Goal: Transaction & Acquisition: Purchase product/service

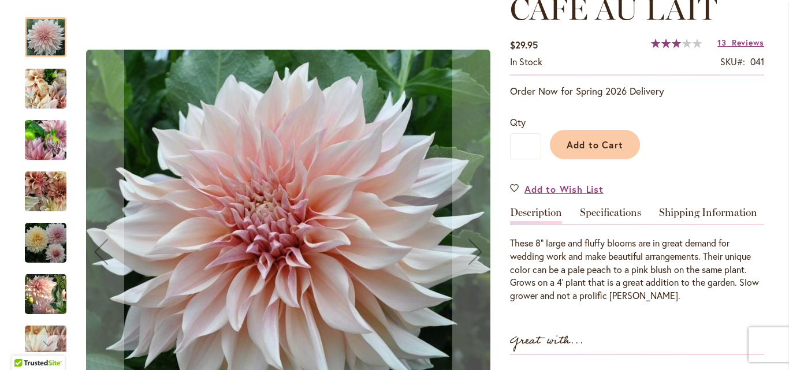
scroll to position [138, 0]
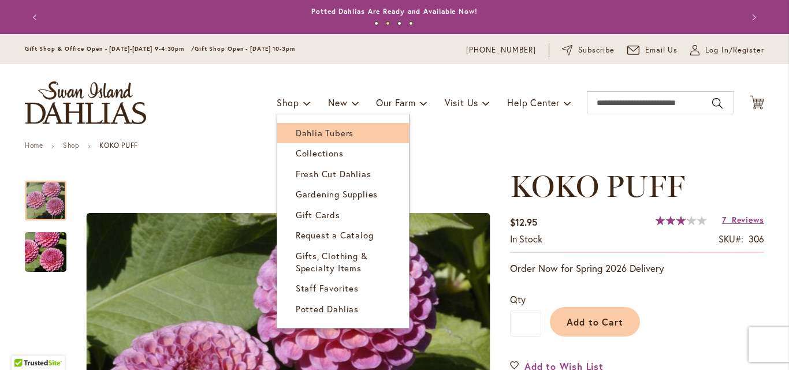
click at [308, 136] on span "Dahlia Tubers" at bounding box center [325, 133] width 58 height 12
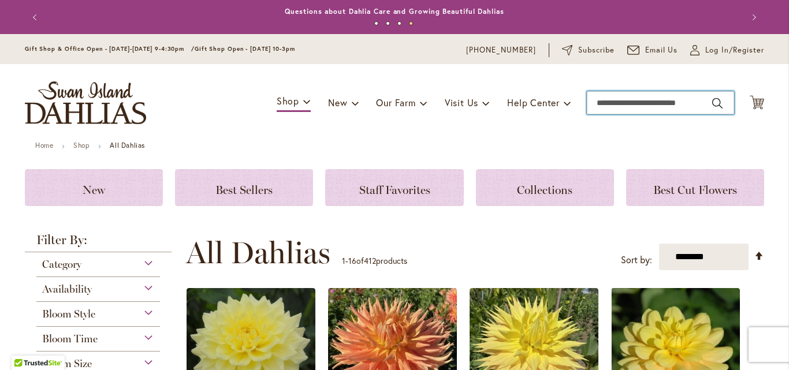
click at [616, 103] on input "Search" at bounding box center [660, 102] width 147 height 23
type input "**********"
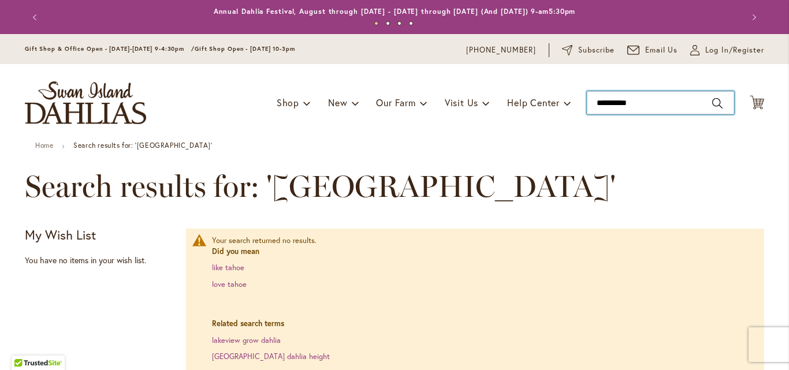
drag, startPoint x: 644, startPoint y: 103, endPoint x: 578, endPoint y: 108, distance: 66.1
click at [578, 108] on div "Toggle Nav Shop Dahlia Tubers Collections Fresh Cut Dahlias Gardening Supplies …" at bounding box center [394, 102] width 763 height 77
type input "*****"
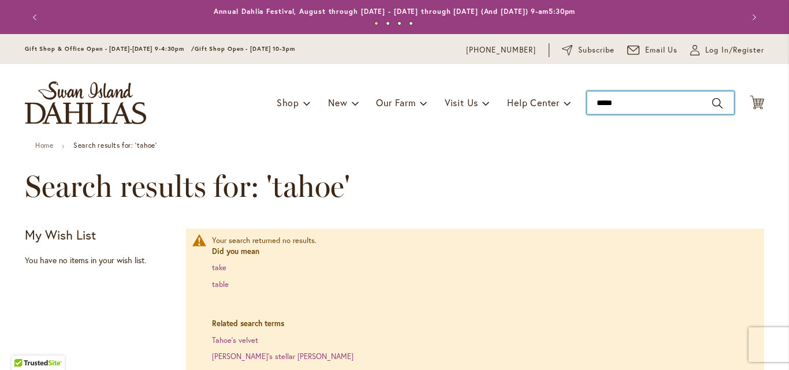
drag, startPoint x: 648, startPoint y: 103, endPoint x: 571, endPoint y: 107, distance: 77.0
click at [571, 107] on div "Toggle Nav Shop Dahlia Tubers Collections Fresh Cut Dahlias Gardening Supplies …" at bounding box center [394, 102] width 763 height 77
type input "*********"
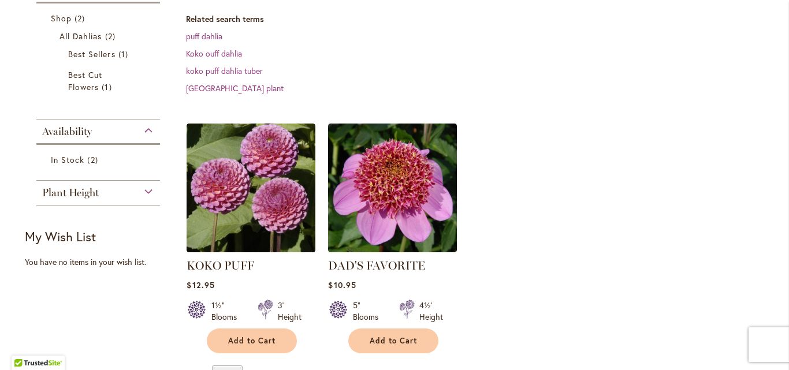
scroll to position [231, 0]
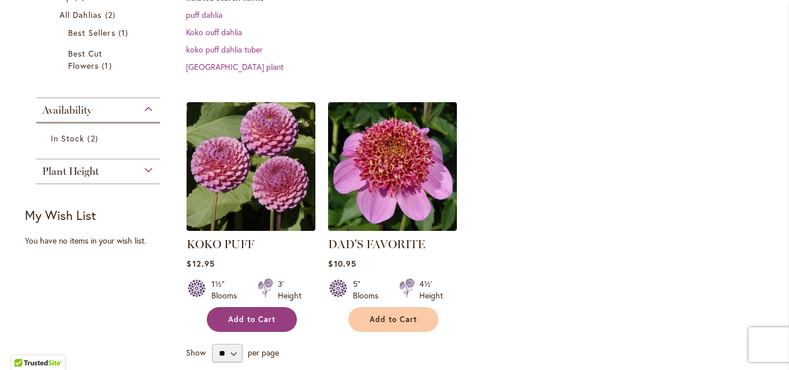
click at [256, 319] on span "Add to Cart" at bounding box center [251, 320] width 47 height 10
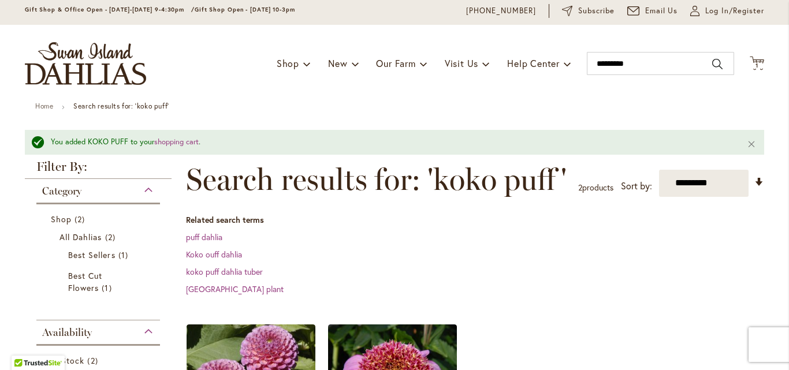
scroll to position [58, 0]
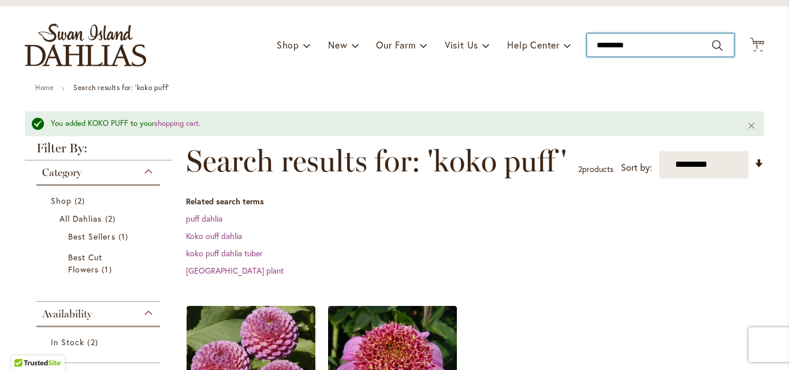
drag, startPoint x: 629, startPoint y: 46, endPoint x: 585, endPoint y: 51, distance: 44.2
click at [587, 51] on input "*********" at bounding box center [660, 45] width 147 height 23
type input "**********"
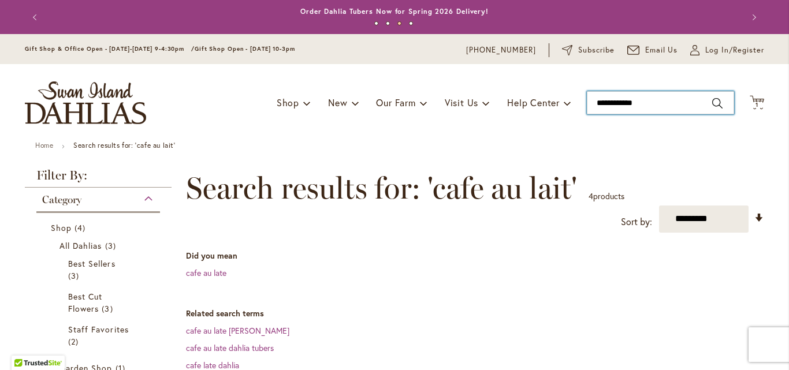
drag, startPoint x: 643, startPoint y: 100, endPoint x: 578, endPoint y: 103, distance: 65.4
click at [578, 103] on div "Toggle Nav Shop Dahlia Tubers Collections Fresh Cut Dahlias Gardening Supplies …" at bounding box center [394, 102] width 763 height 77
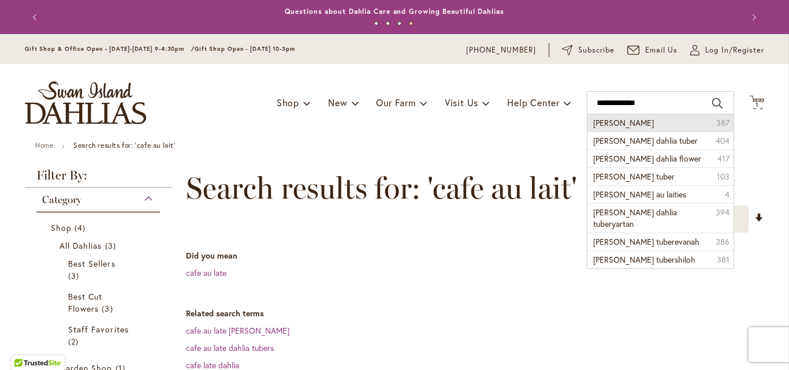
click at [612, 126] on span "[PERSON_NAME]" at bounding box center [623, 122] width 61 height 11
type input "**********"
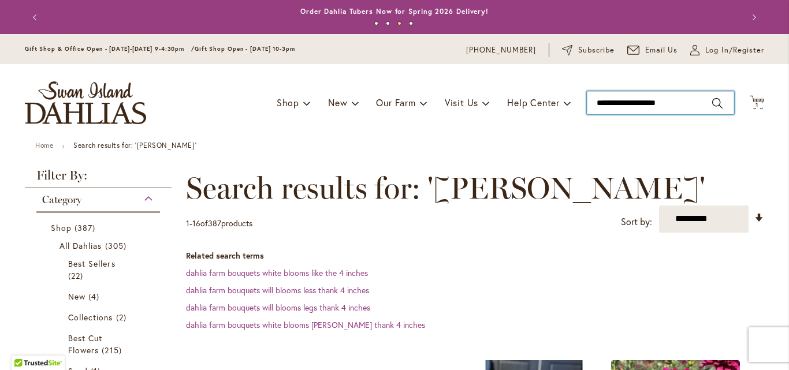
drag, startPoint x: 681, startPoint y: 103, endPoint x: 588, endPoint y: 106, distance: 93.6
click at [588, 106] on input "**********" at bounding box center [660, 102] width 147 height 23
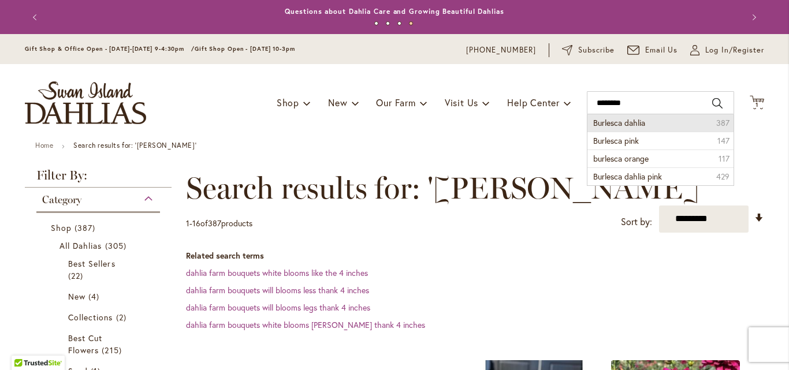
click at [596, 122] on span "Burlesca dahlia" at bounding box center [619, 122] width 52 height 11
type input "**********"
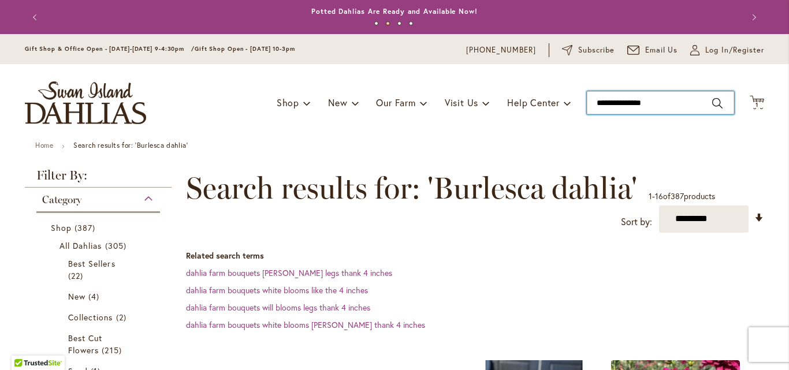
type input "**********"
drag, startPoint x: 657, startPoint y: 106, endPoint x: 591, endPoint y: 109, distance: 66.0
click at [591, 109] on input "**********" at bounding box center [660, 102] width 147 height 23
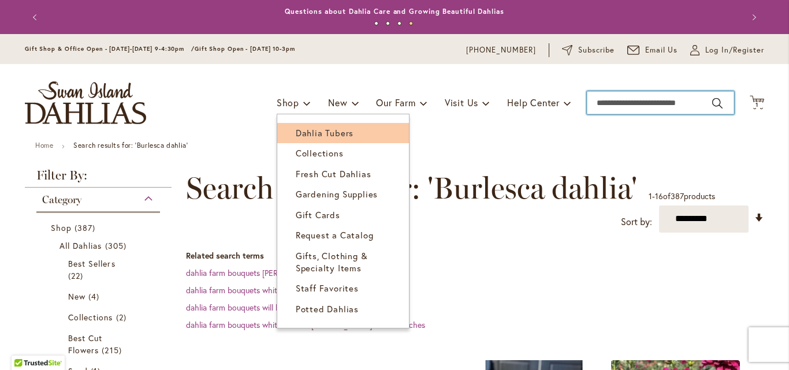
click at [306, 128] on span "Dahlia Tubers" at bounding box center [325, 133] width 58 height 12
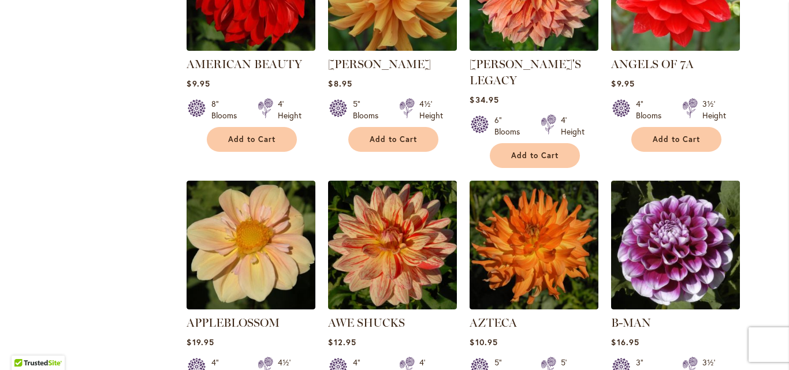
scroll to position [1098, 0]
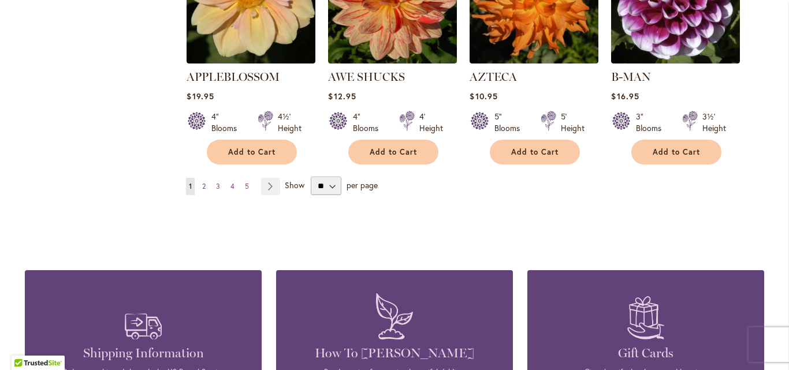
click at [202, 182] on span "2" at bounding box center [203, 186] width 3 height 9
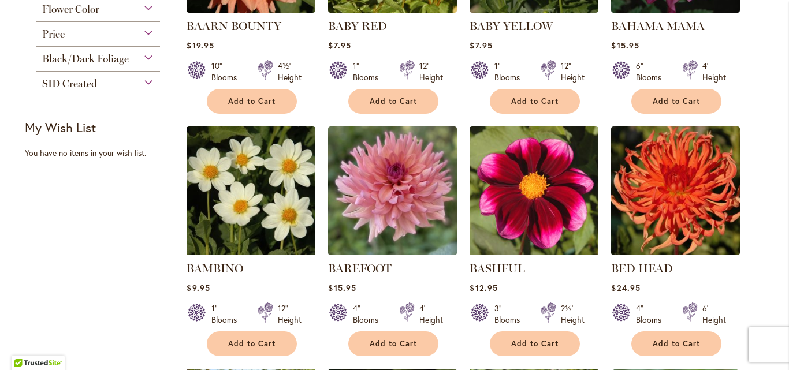
scroll to position [462, 0]
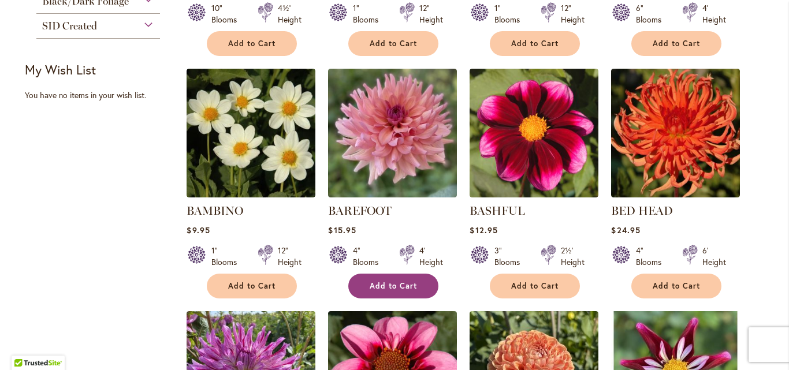
click at [388, 289] on span "Add to Cart" at bounding box center [393, 286] width 47 height 10
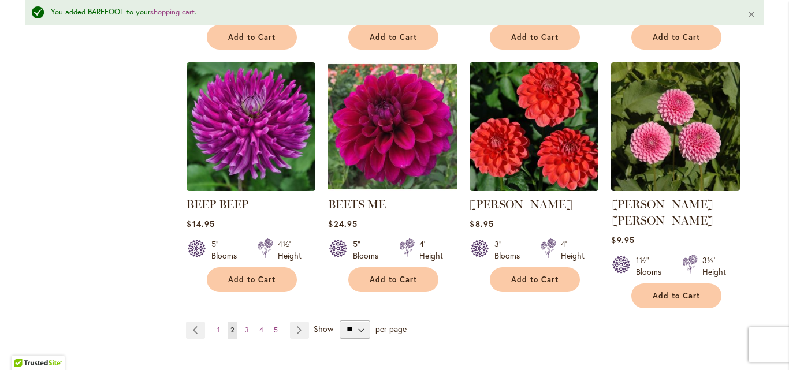
scroll to position [1013, 0]
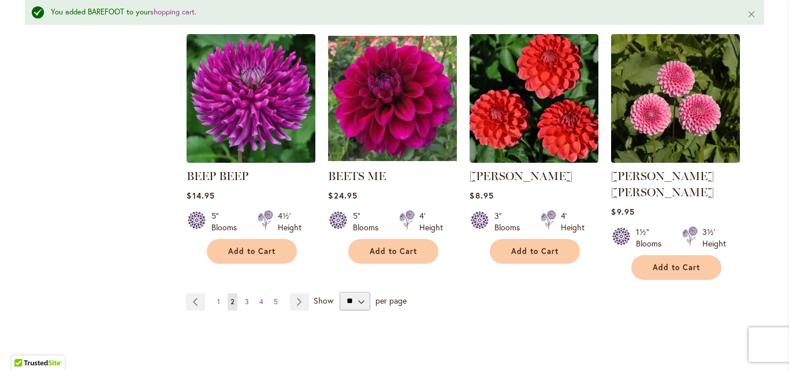
click at [245, 298] on span "3" at bounding box center [247, 302] width 4 height 9
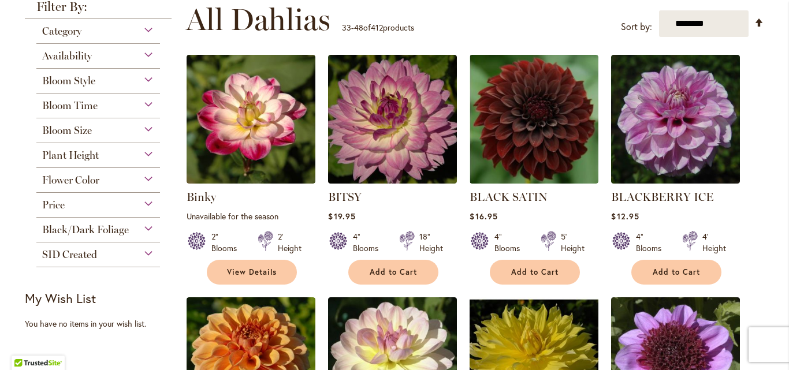
scroll to position [254, 0]
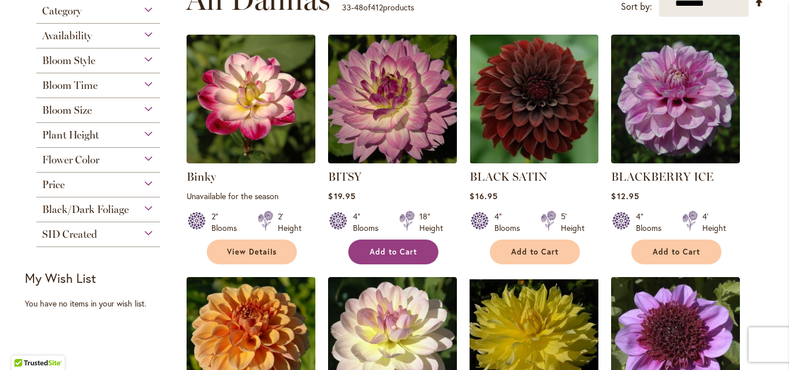
click at [371, 251] on span "Add to Cart" at bounding box center [393, 252] width 47 height 10
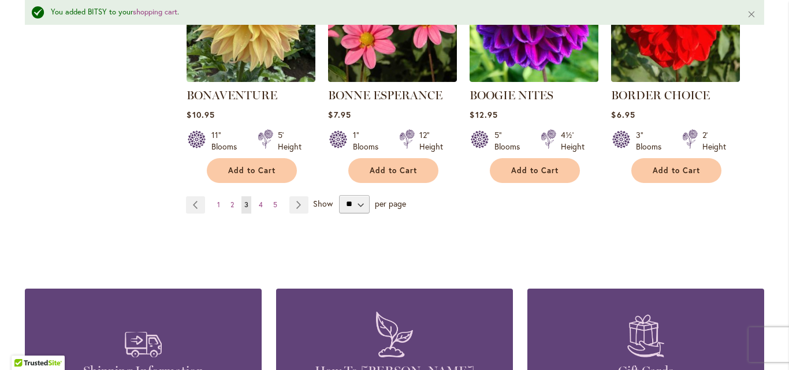
scroll to position [1151, 0]
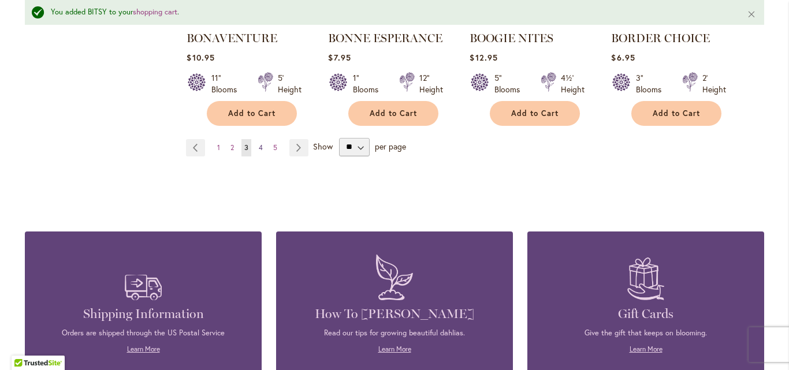
click at [259, 146] on link "Page 4" at bounding box center [261, 147] width 10 height 17
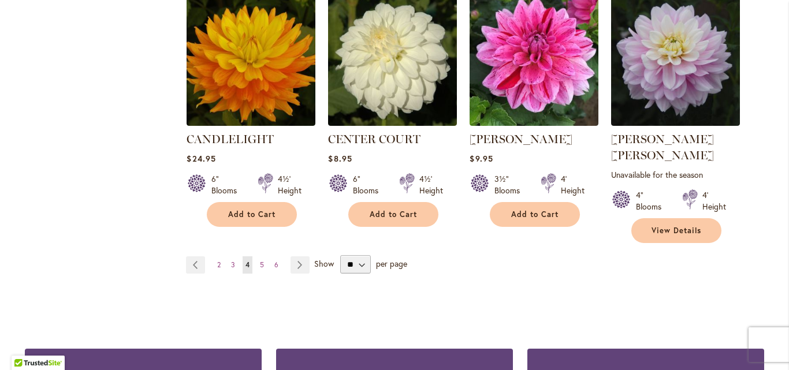
scroll to position [1098, 0]
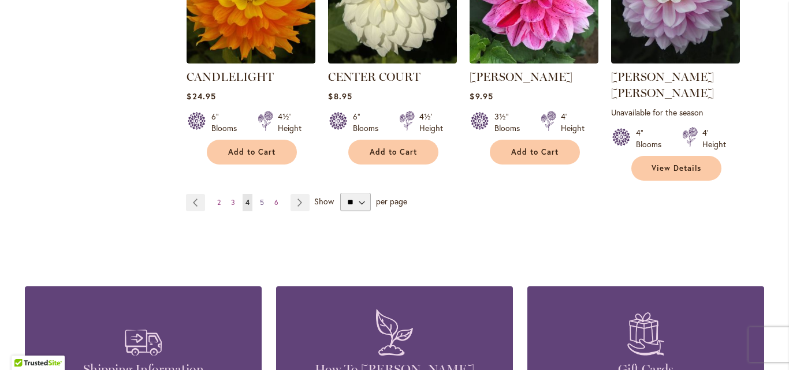
click at [260, 198] on span "5" at bounding box center [262, 202] width 4 height 9
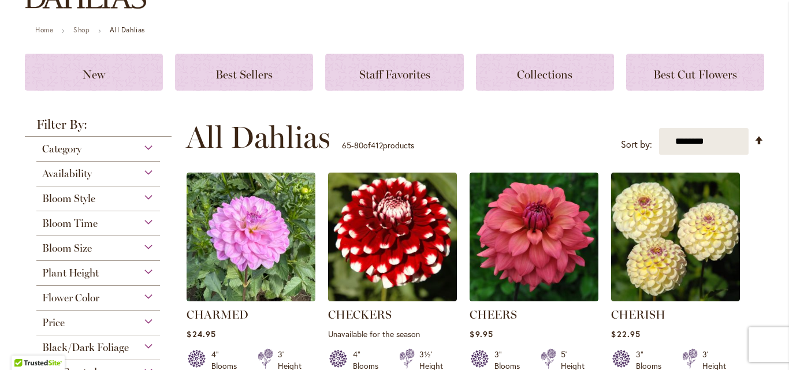
scroll to position [173, 0]
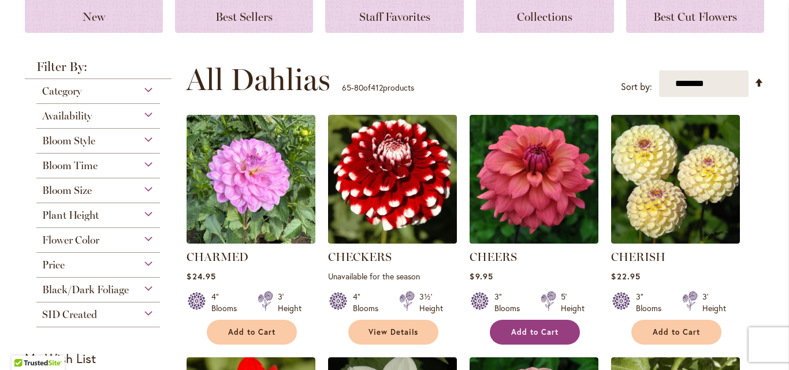
click at [519, 331] on span "Add to Cart" at bounding box center [534, 333] width 47 height 10
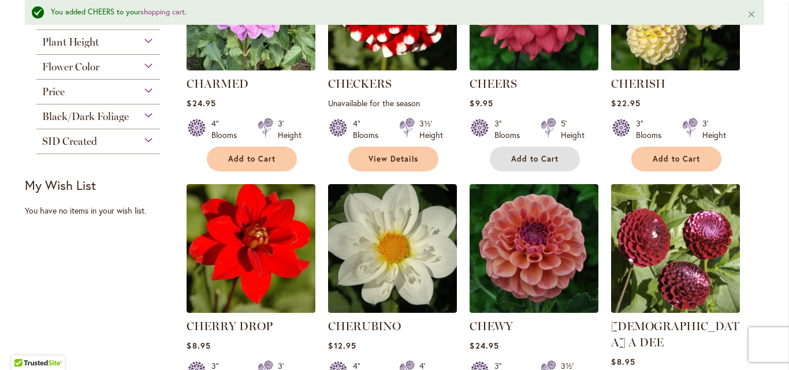
scroll to position [435, 0]
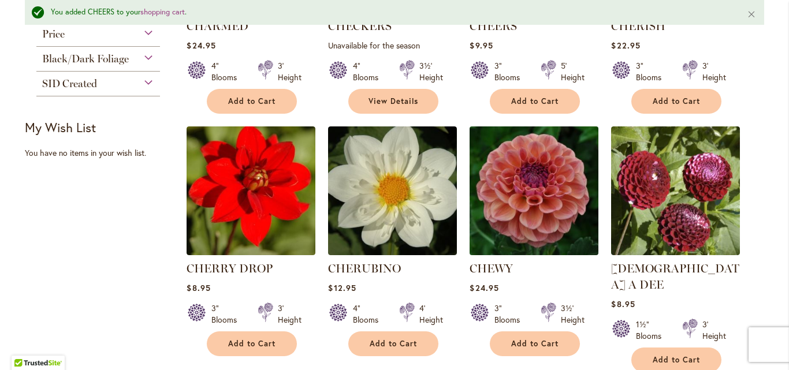
click at [517, 190] on img at bounding box center [534, 190] width 135 height 135
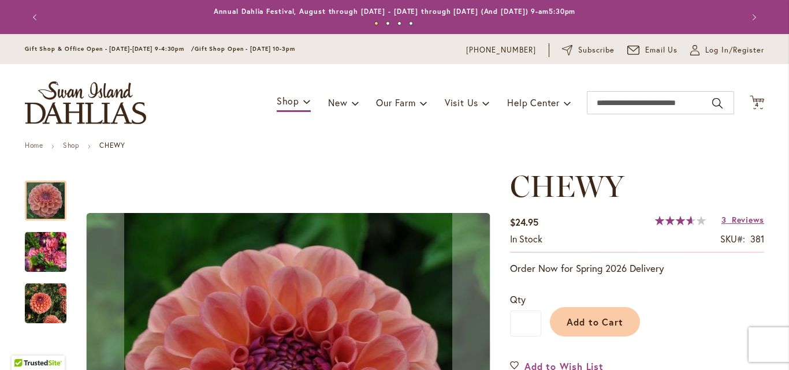
click at [42, 283] on img "CHEWY" at bounding box center [46, 304] width 42 height 42
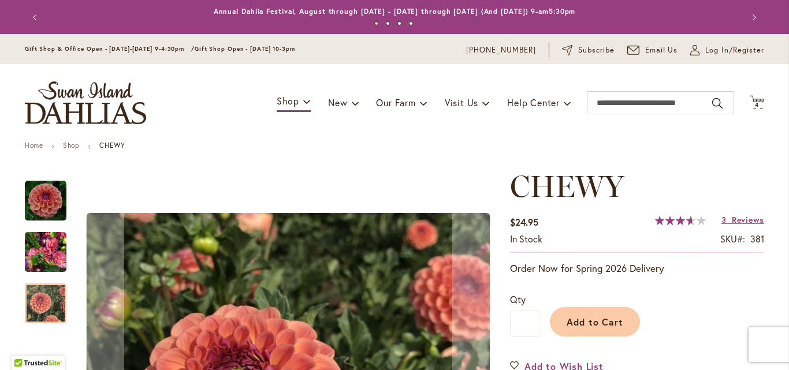
scroll to position [231, 0]
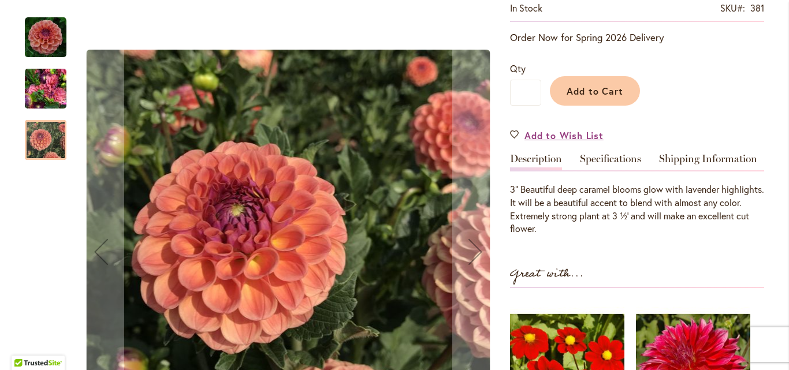
click at [39, 78] on img "CHEWY" at bounding box center [46, 88] width 42 height 55
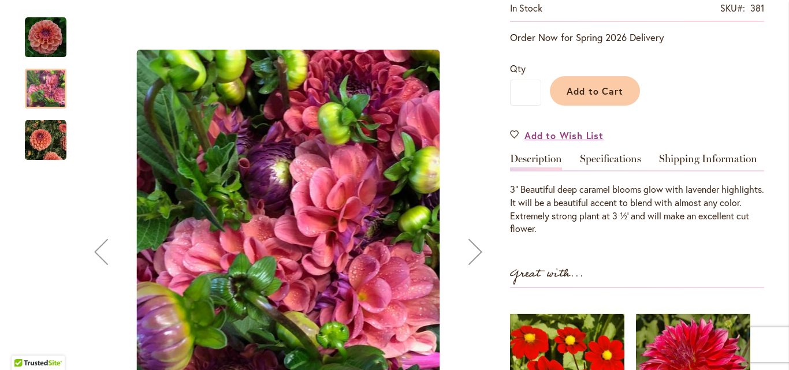
click at [46, 35] on img "CHEWY" at bounding box center [46, 38] width 42 height 42
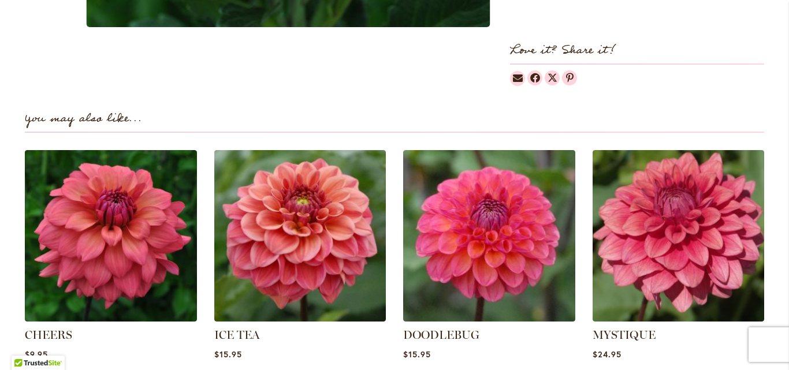
scroll to position [794, 0]
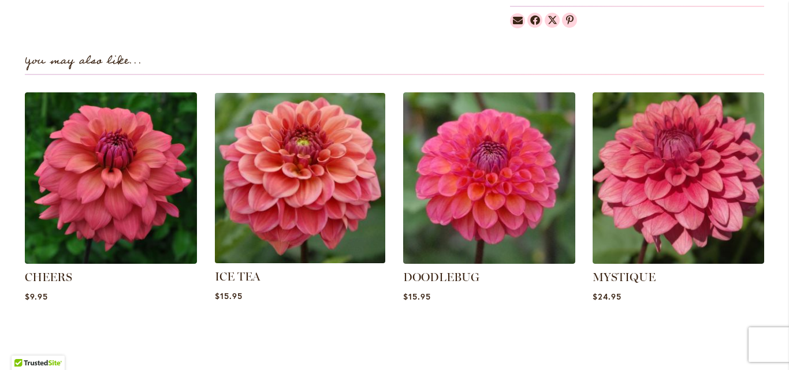
click at [280, 227] on img at bounding box center [299, 177] width 179 height 179
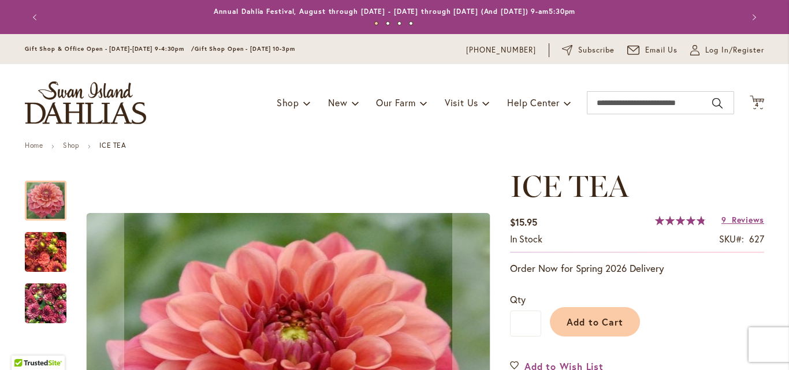
click at [54, 259] on img "ICE TEA" at bounding box center [46, 252] width 42 height 55
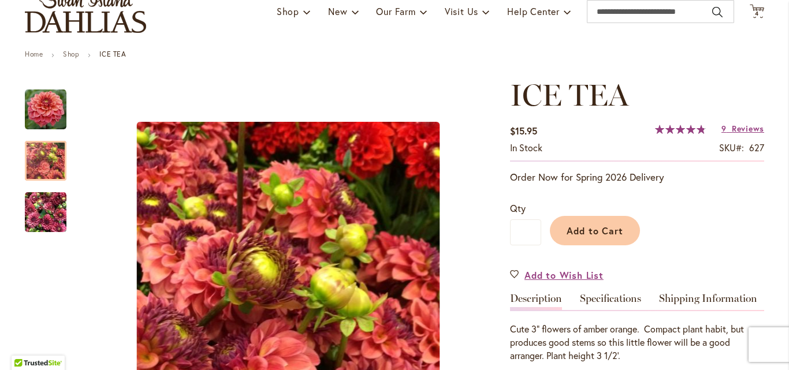
scroll to position [173, 0]
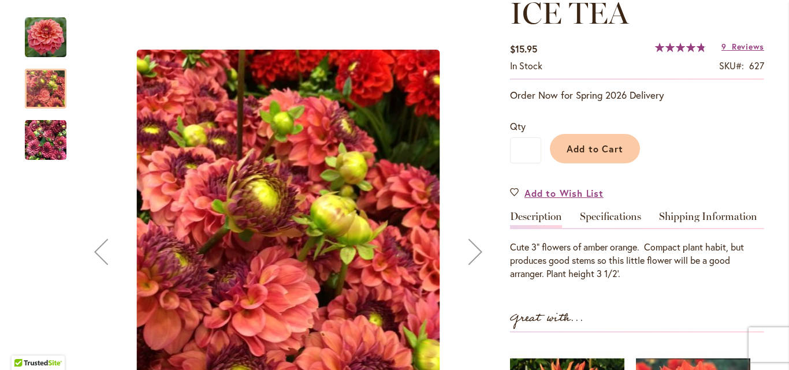
click at [44, 143] on img "ICE TEA" at bounding box center [46, 140] width 42 height 55
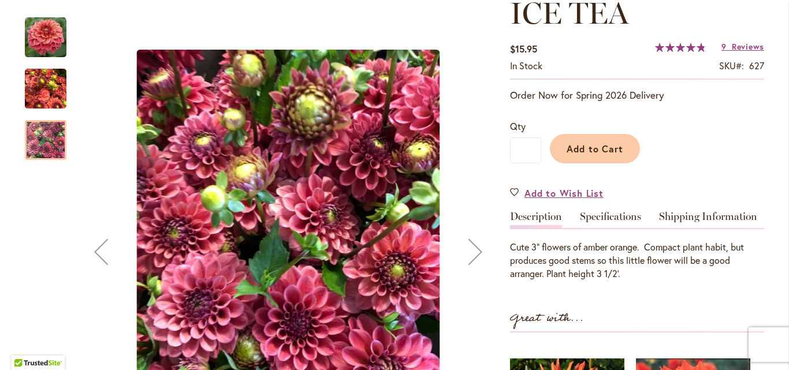
click at [38, 42] on img "ICE TEA" at bounding box center [46, 38] width 42 height 42
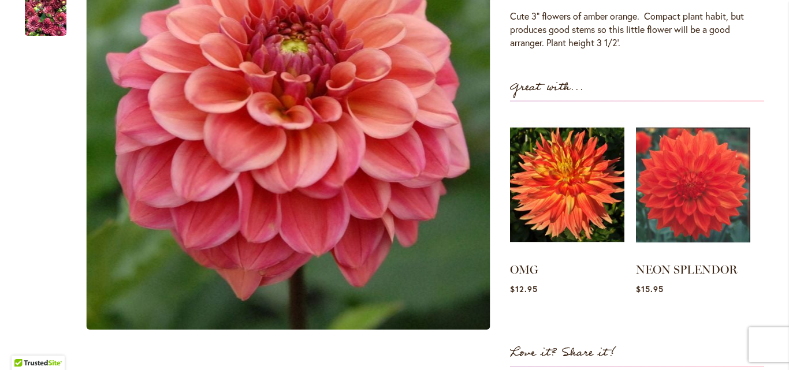
scroll to position [0, 0]
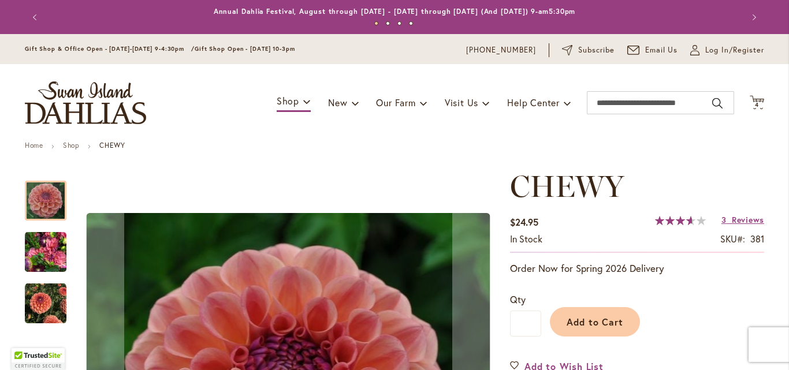
scroll to position [231, 0]
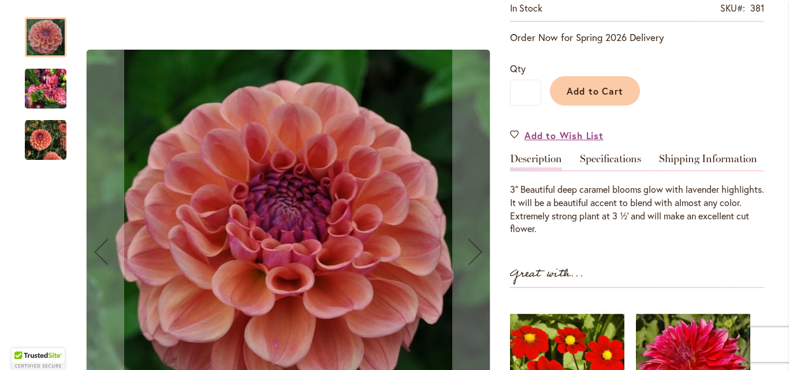
click at [38, 140] on img "CHEWY" at bounding box center [46, 141] width 42 height 42
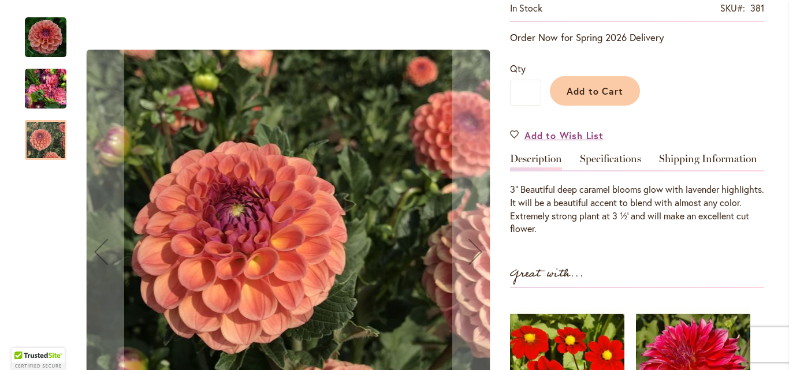
click at [37, 79] on img "CHEWY" at bounding box center [46, 88] width 42 height 55
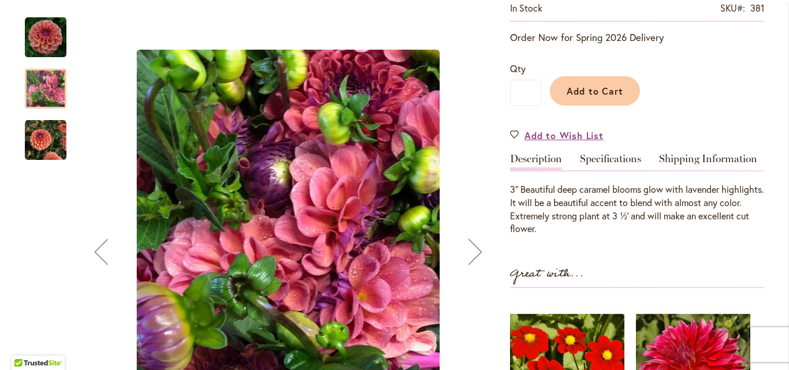
click at [38, 43] on img "CHEWY" at bounding box center [46, 38] width 42 height 42
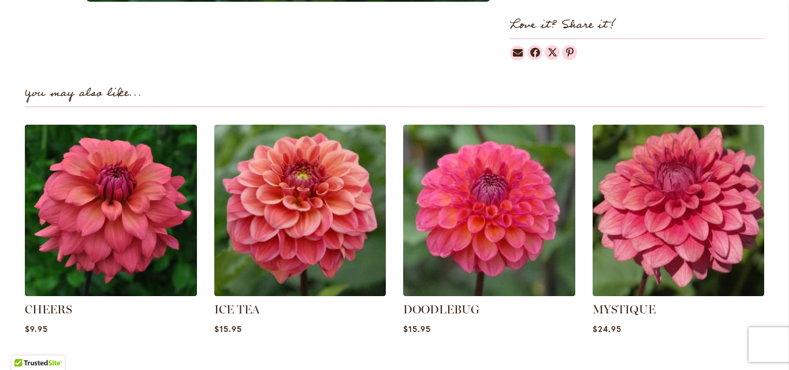
scroll to position [809, 0]
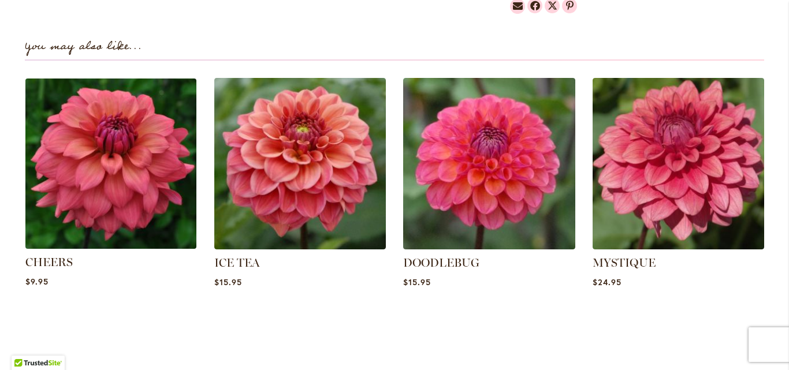
click at [84, 176] on img at bounding box center [110, 163] width 179 height 179
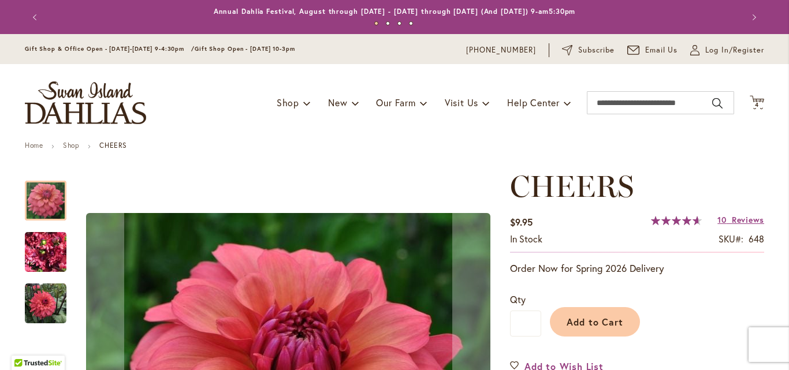
scroll to position [173, 0]
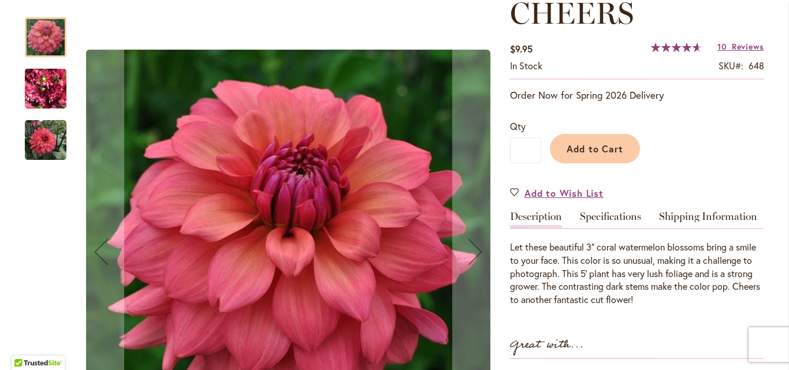
click at [43, 84] on img "CHEERS" at bounding box center [46, 88] width 42 height 55
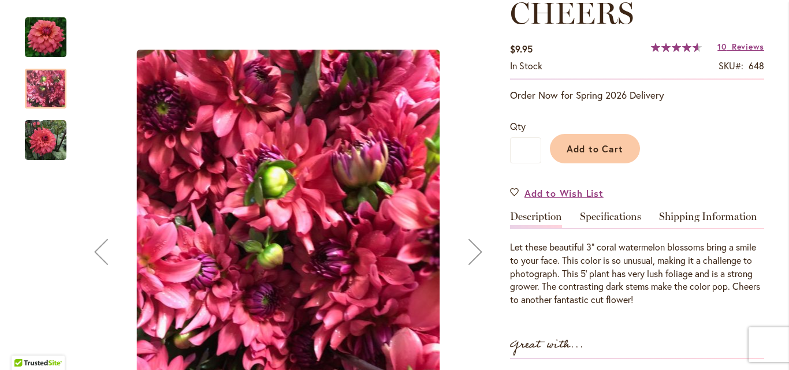
click at [41, 150] on img "CHEERS" at bounding box center [46, 141] width 42 height 42
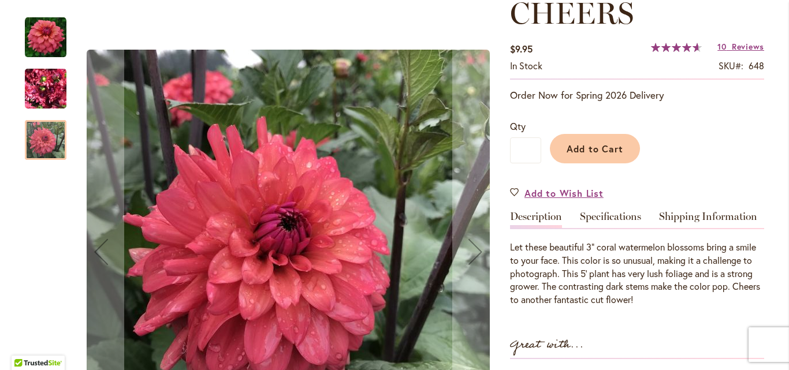
click at [40, 96] on img "CHEERS" at bounding box center [46, 88] width 42 height 55
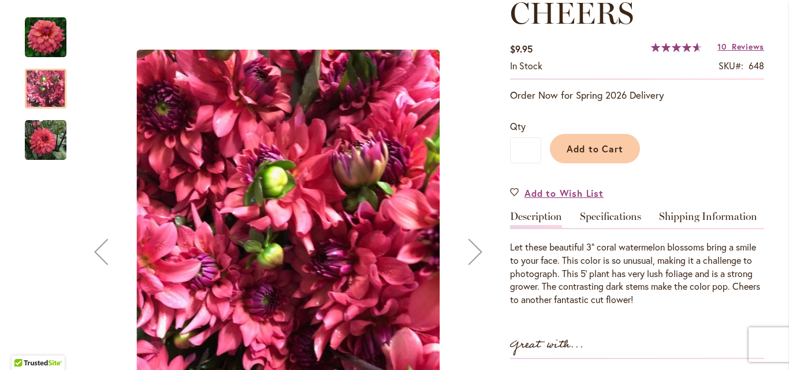
click at [40, 155] on img "CHEERS" at bounding box center [46, 141] width 42 height 42
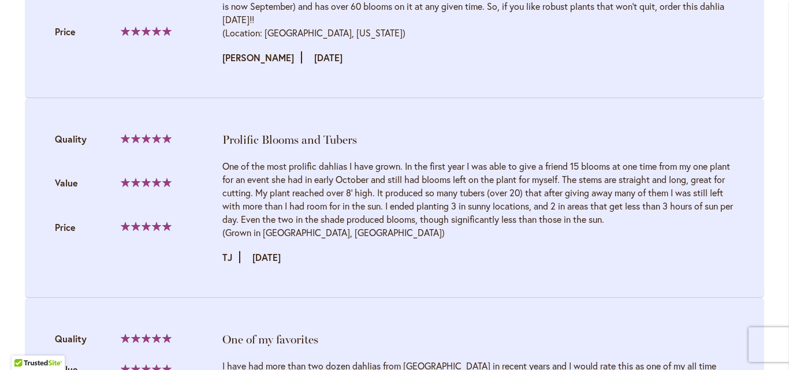
scroll to position [1502, 0]
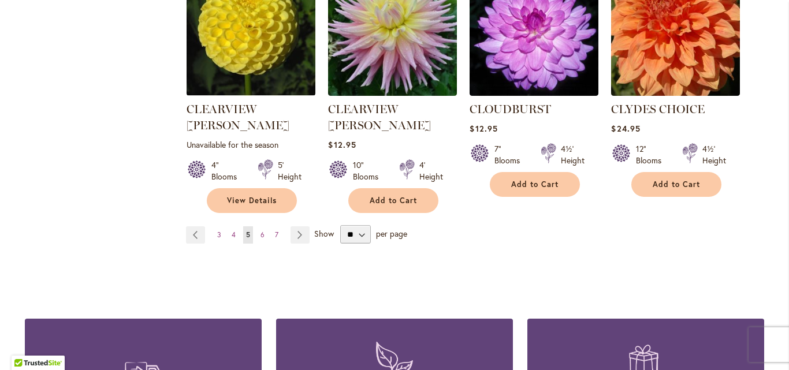
scroll to position [1098, 0]
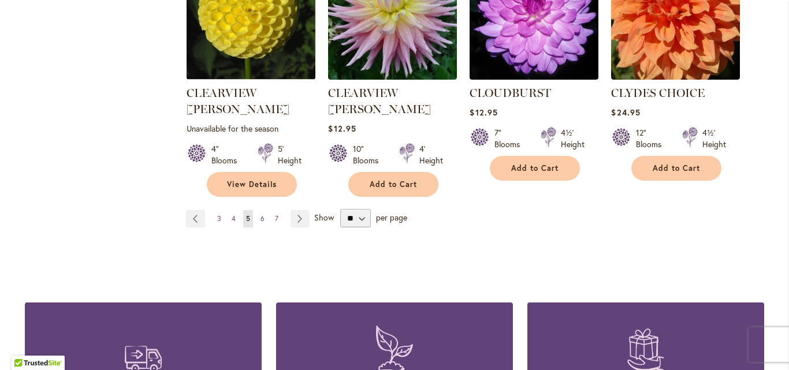
click at [261, 214] on span "6" at bounding box center [263, 218] width 4 height 9
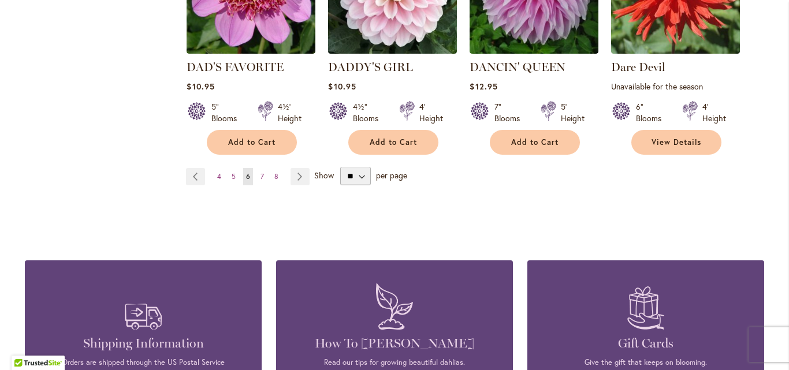
scroll to position [1156, 0]
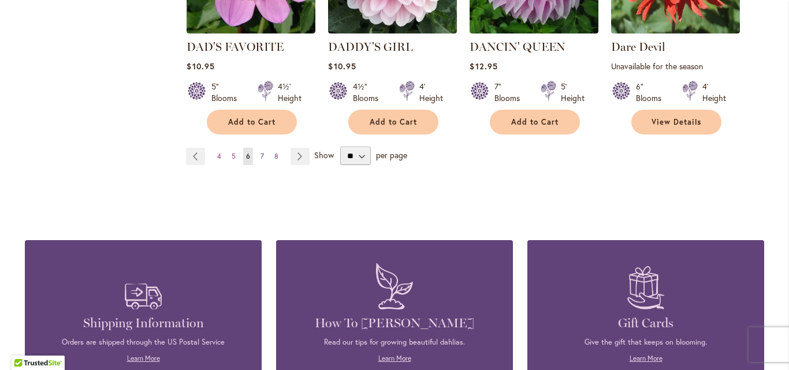
click at [261, 152] on span "7" at bounding box center [262, 156] width 3 height 9
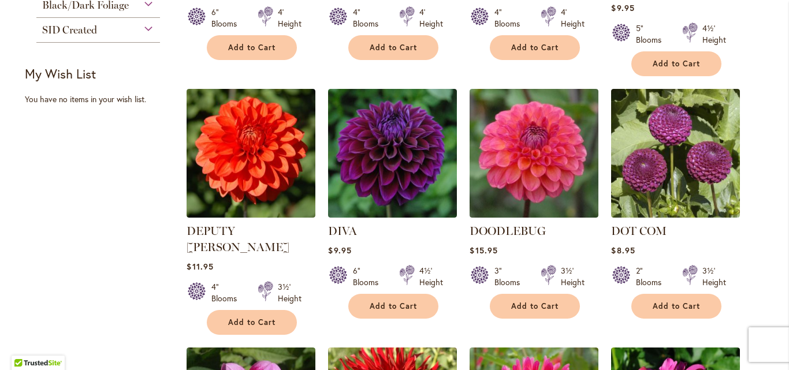
scroll to position [485, 0]
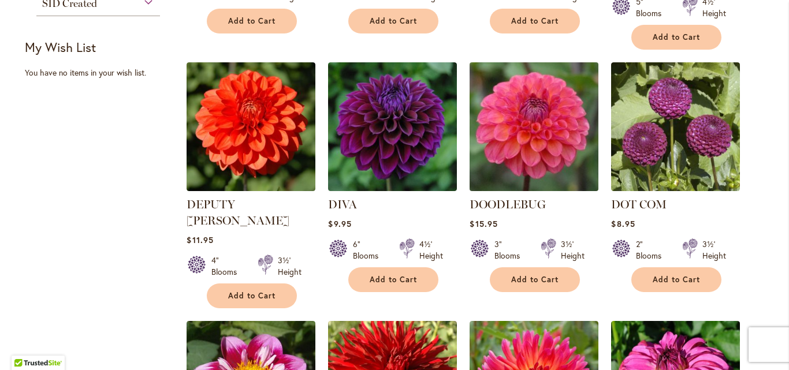
click at [517, 136] on img at bounding box center [534, 127] width 135 height 135
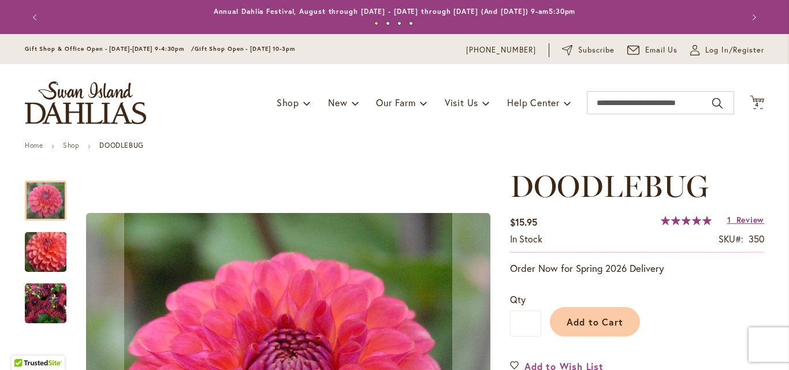
scroll to position [116, 0]
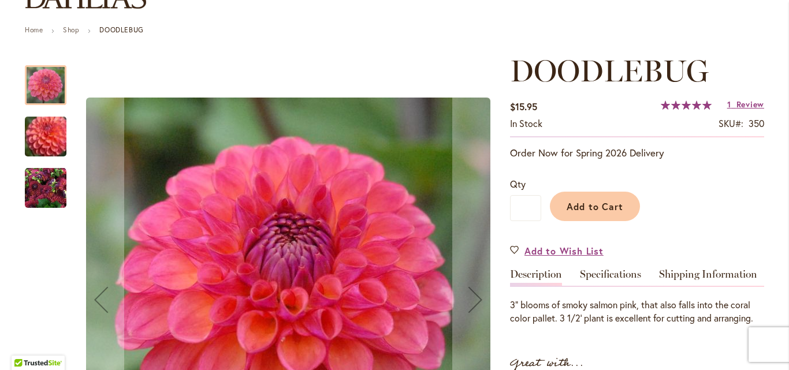
click at [42, 191] on img "DOODLEBUG" at bounding box center [46, 189] width 42 height 42
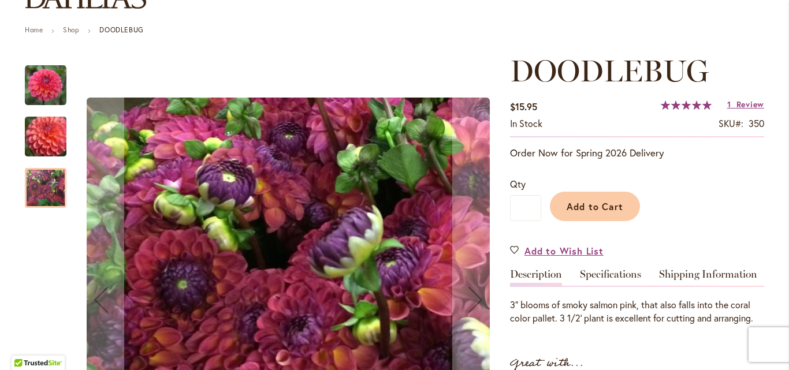
click at [34, 146] on img "DOODLEBUG" at bounding box center [45, 136] width 83 height 71
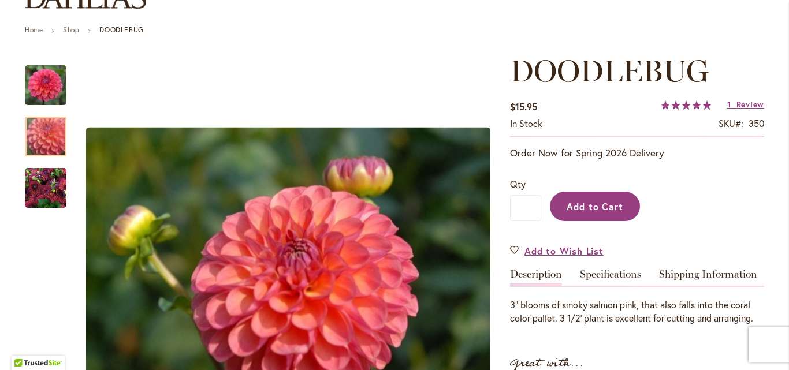
click at [618, 202] on span "Add to Cart" at bounding box center [595, 206] width 57 height 12
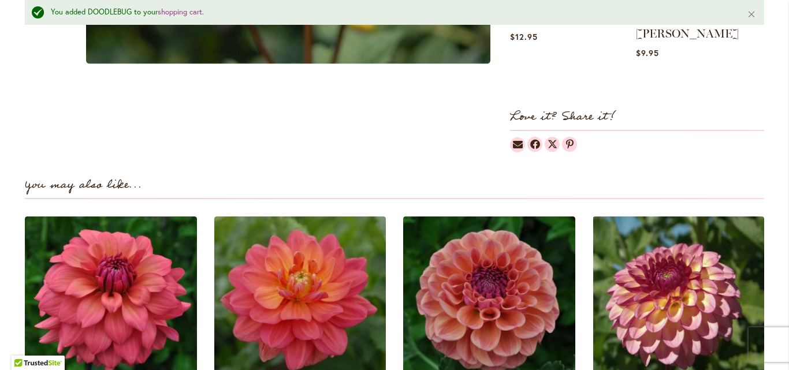
scroll to position [724, 0]
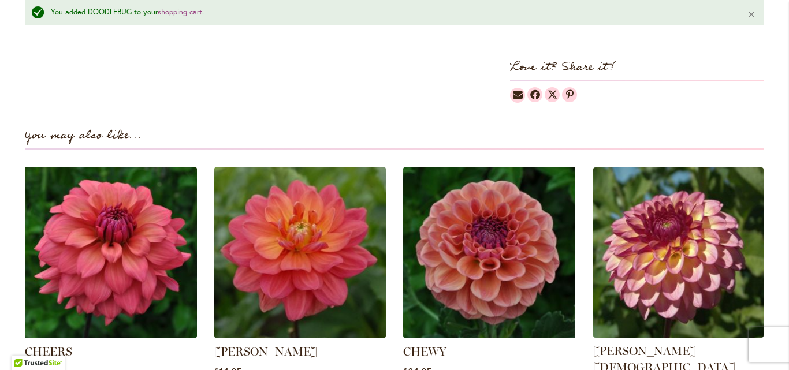
click at [668, 225] on img at bounding box center [678, 252] width 179 height 179
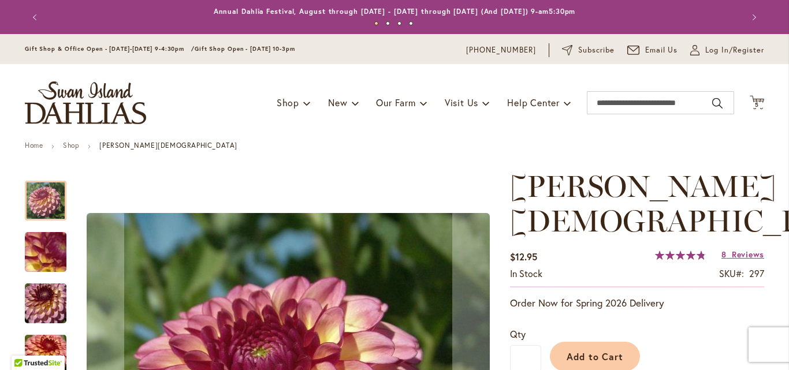
scroll to position [231, 0]
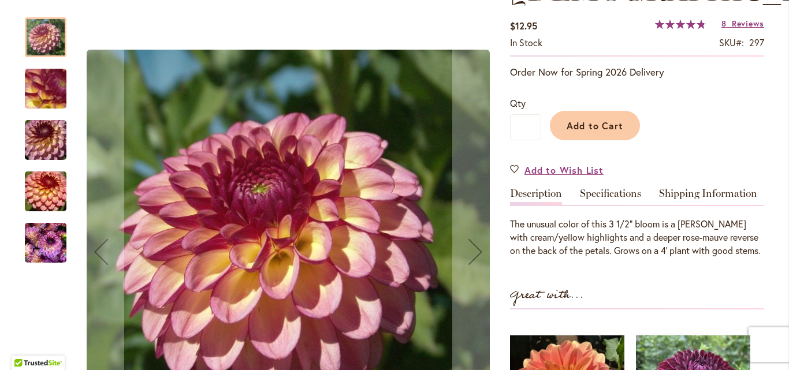
click at [38, 192] on img "Foxy Lady" at bounding box center [45, 191] width 83 height 55
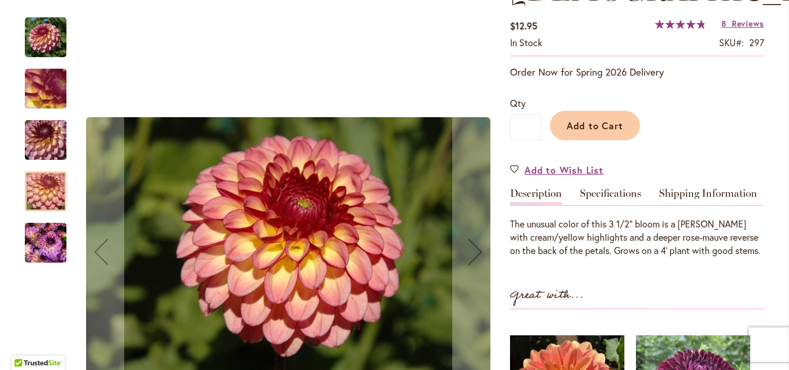
click at [40, 143] on img "Foxy Lady" at bounding box center [45, 140] width 83 height 55
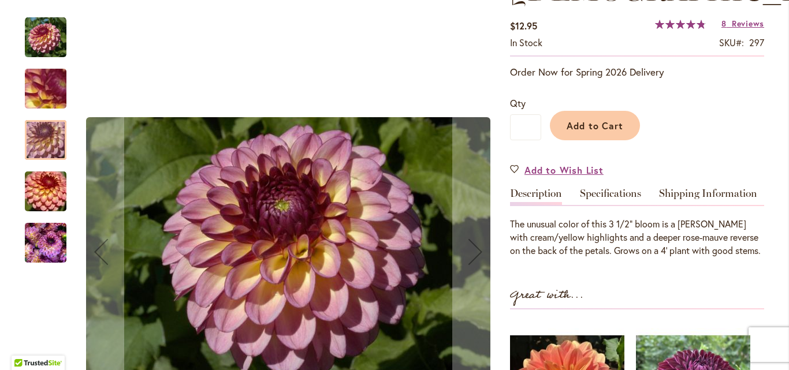
click at [38, 93] on img "Foxy Lady" at bounding box center [45, 89] width 83 height 62
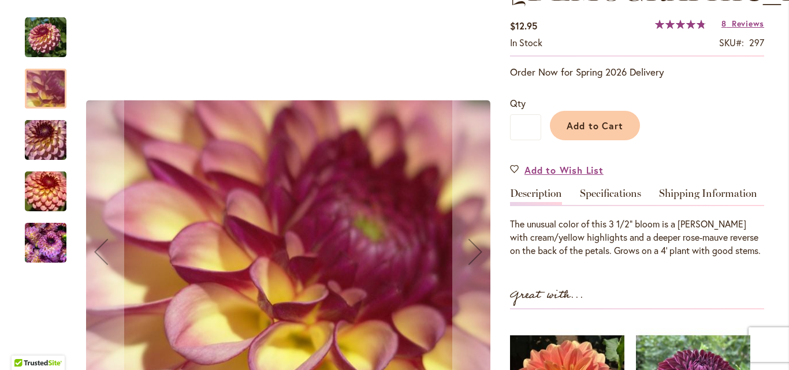
click at [27, 246] on img "Foxy Lady" at bounding box center [46, 243] width 42 height 55
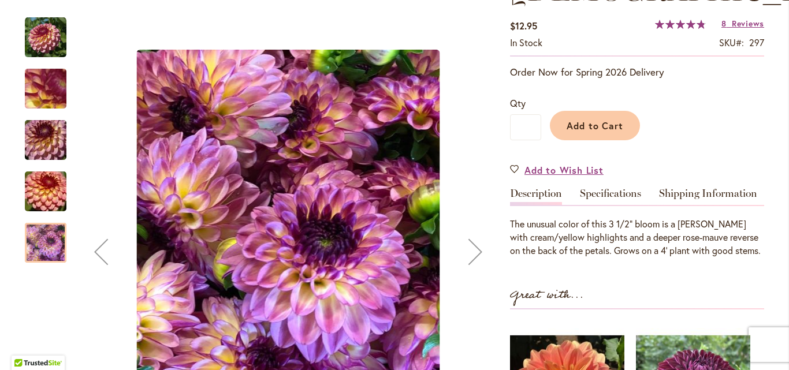
click at [38, 31] on img "Foxy Lady" at bounding box center [46, 38] width 42 height 42
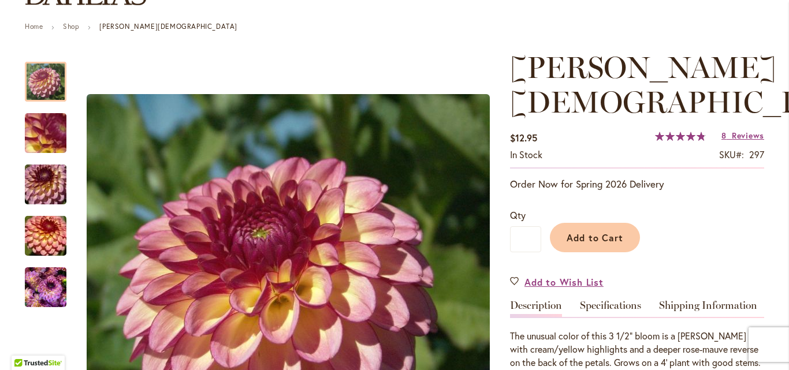
scroll to position [116, 0]
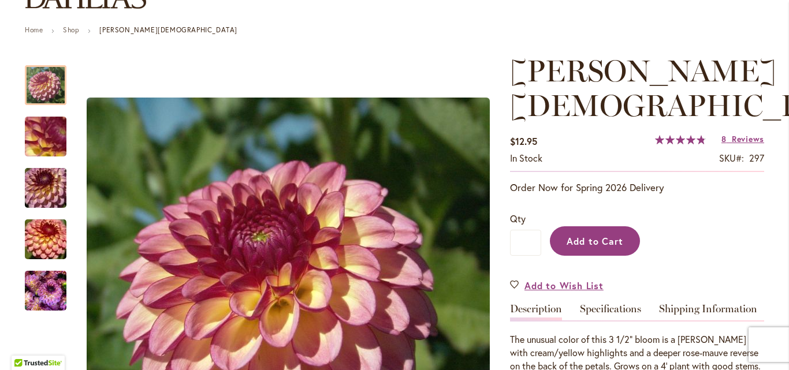
click at [603, 235] on span "Add to Cart" at bounding box center [595, 241] width 57 height 12
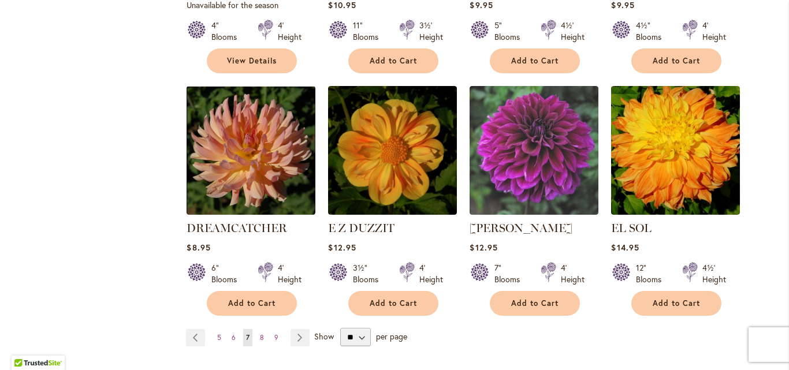
scroll to position [982, 0]
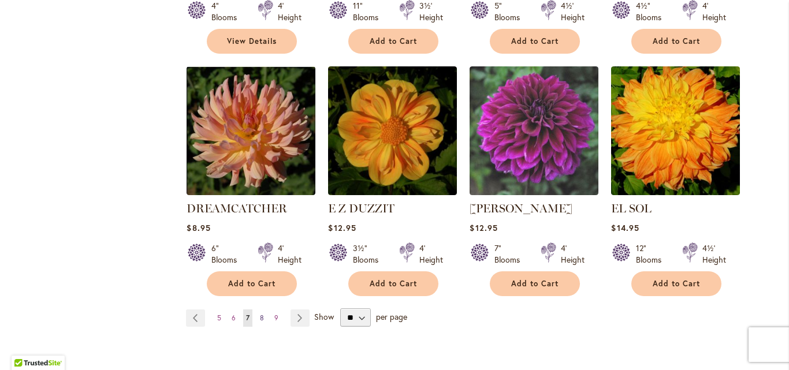
click at [260, 314] on span "8" at bounding box center [262, 318] width 4 height 9
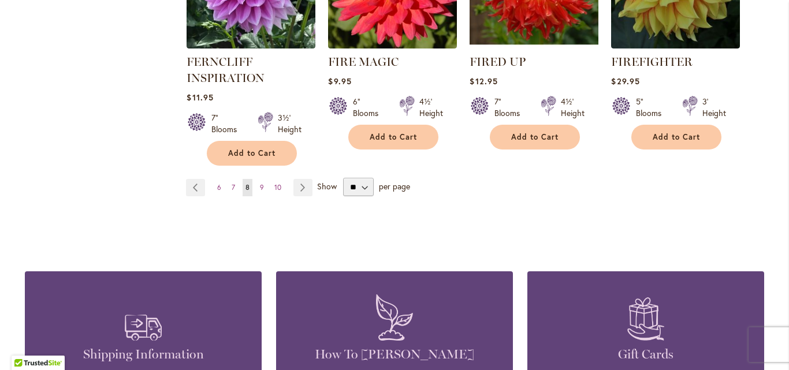
scroll to position [1156, 0]
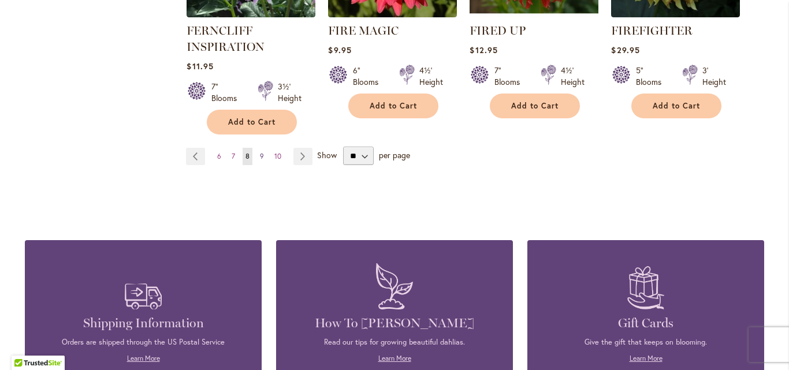
click at [260, 156] on link "Page 9" at bounding box center [262, 156] width 10 height 17
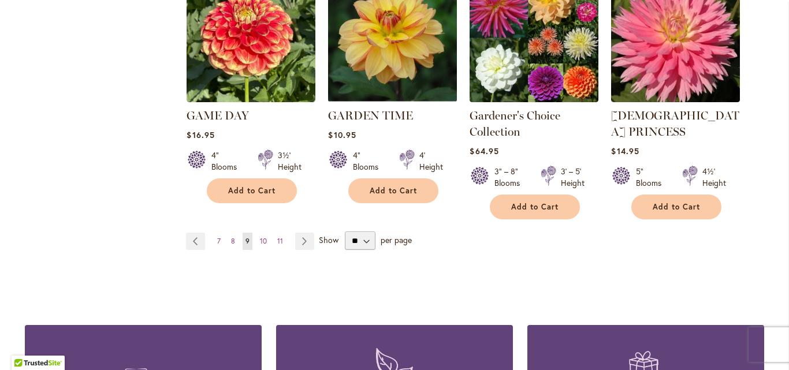
scroll to position [1120, 0]
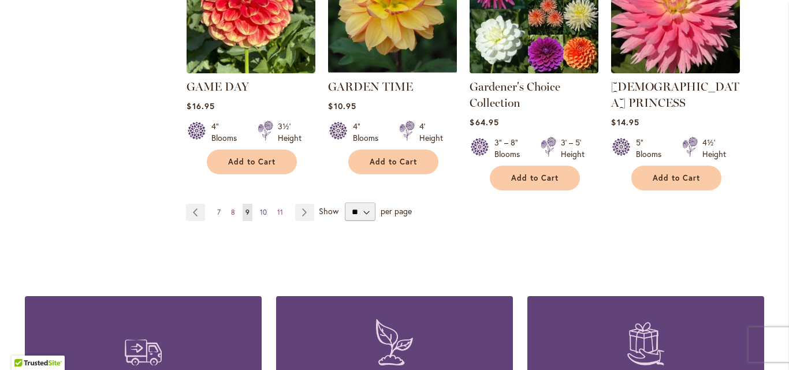
click at [260, 208] on span "10" at bounding box center [263, 212] width 7 height 9
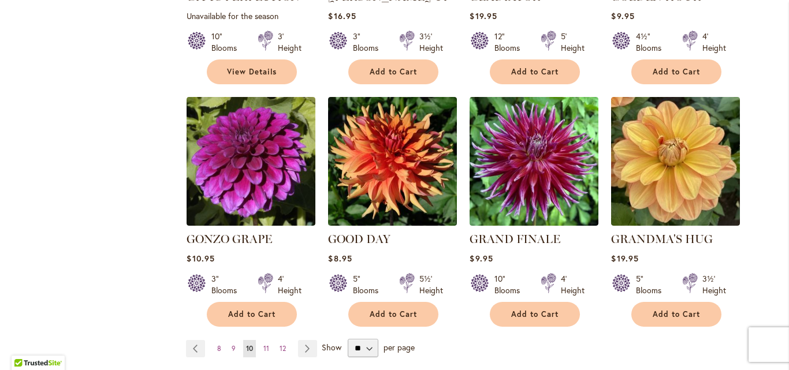
scroll to position [947, 0]
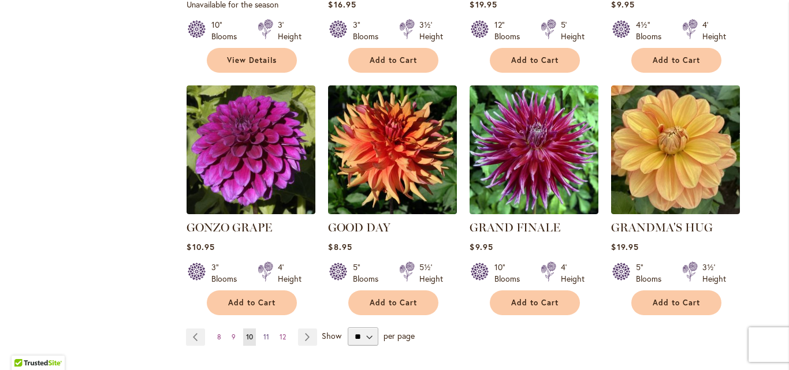
click at [265, 329] on link "Page 11" at bounding box center [267, 337] width 12 height 17
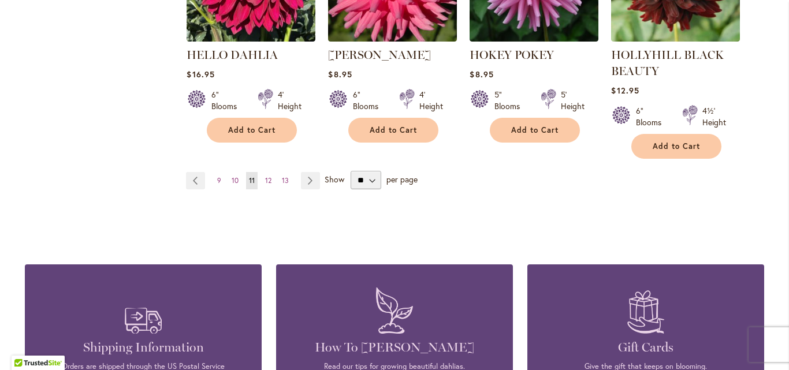
scroll to position [1156, 0]
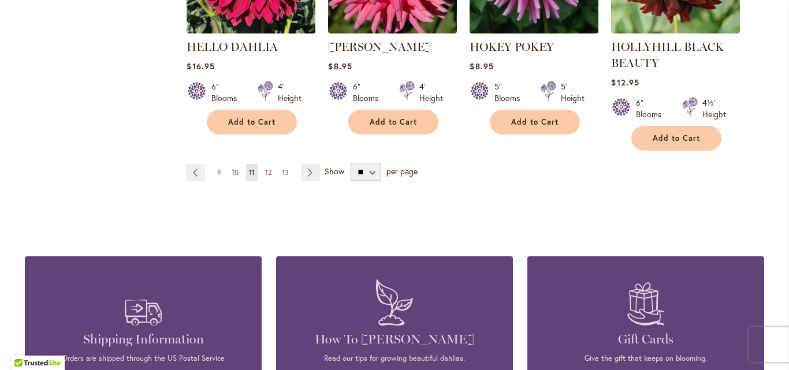
click at [274, 165] on ul "Page Previous Page 9 Page 10 You're currently reading page 11 Page 12 Page 13 P…" at bounding box center [255, 172] width 139 height 17
click at [265, 172] on span "12" at bounding box center [268, 172] width 6 height 9
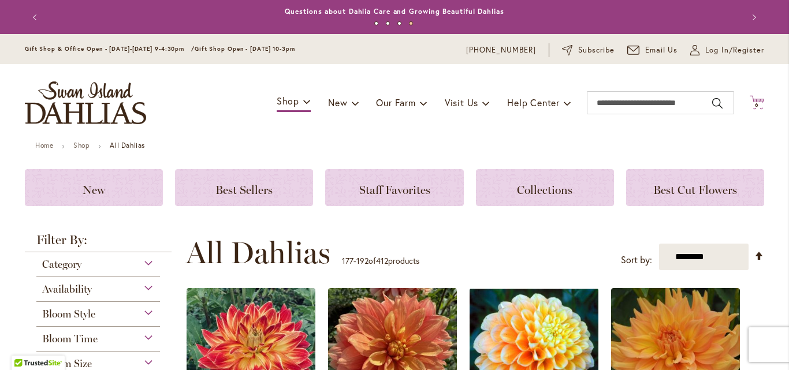
click at [755, 105] on span "6" at bounding box center [757, 105] width 4 height 8
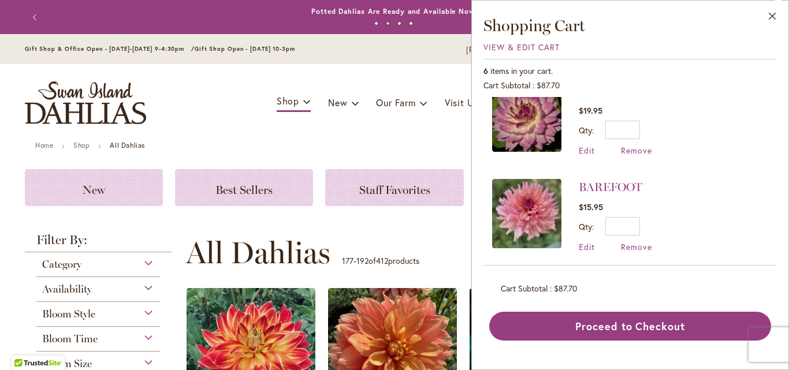
scroll to position [301, 0]
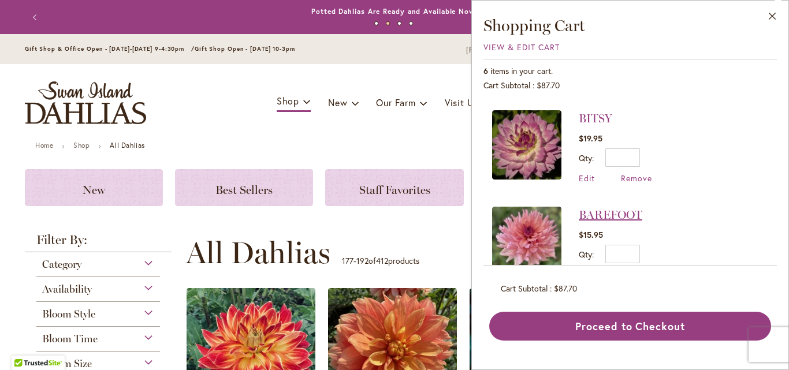
click at [595, 208] on link "BAREFOOT" at bounding box center [611, 215] width 64 height 14
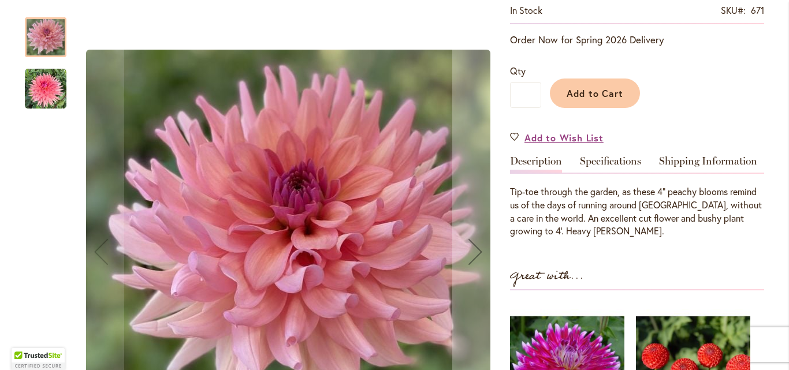
scroll to position [206, 0]
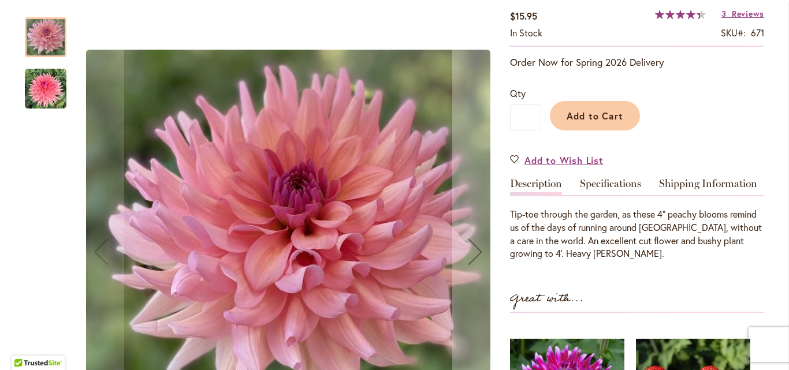
click at [37, 91] on img "BAREFOOT" at bounding box center [46, 89] width 42 height 42
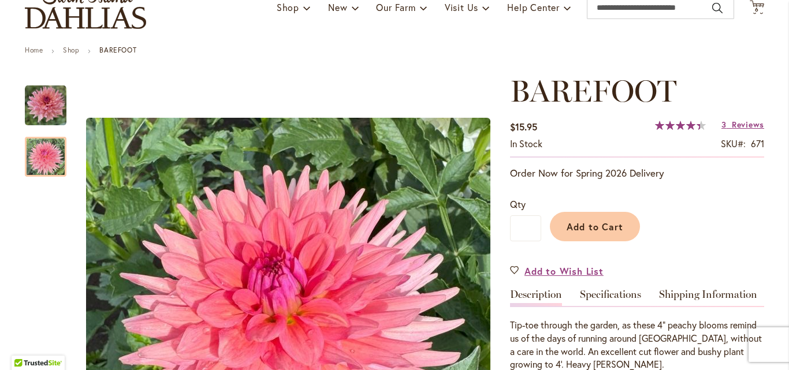
scroll to position [91, 0]
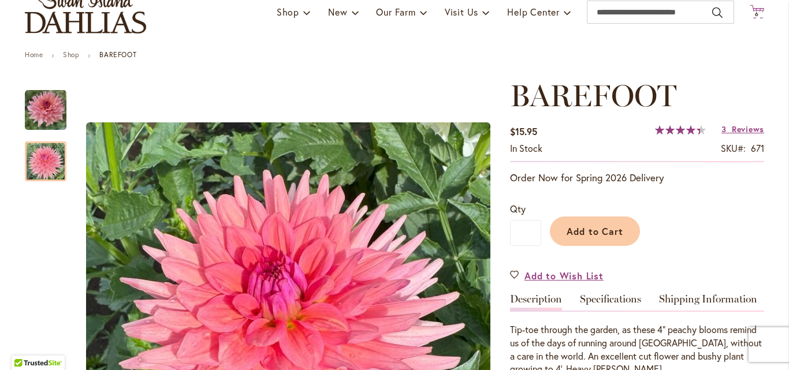
click at [755, 14] on span "6" at bounding box center [757, 14] width 4 height 8
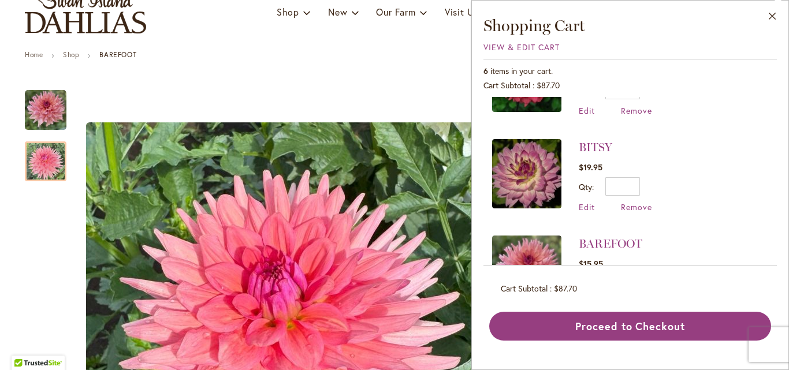
scroll to position [243, 0]
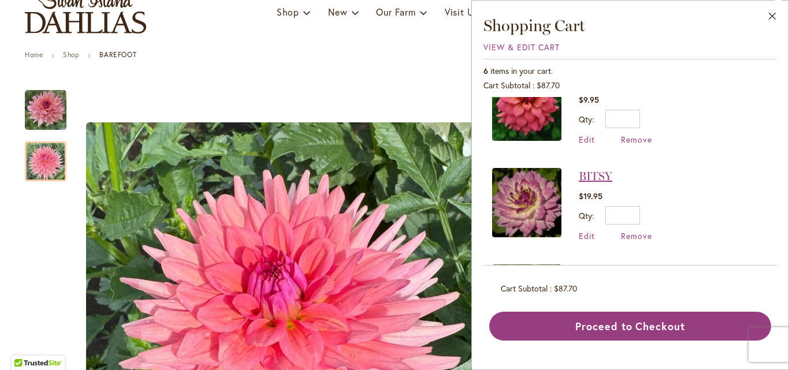
click at [594, 169] on link "BITSY" at bounding box center [596, 176] width 34 height 14
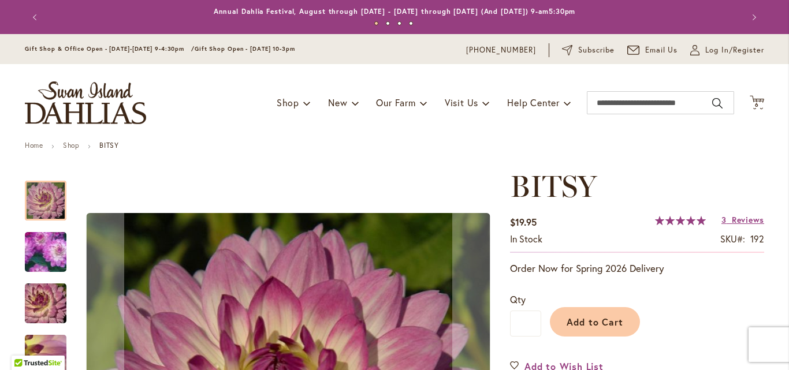
scroll to position [58, 0]
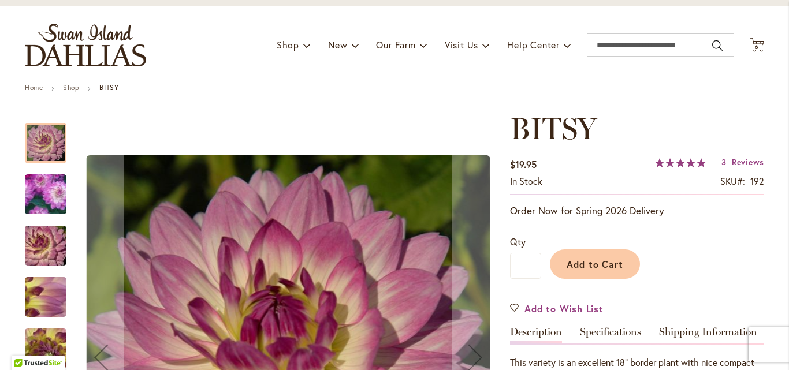
click at [38, 195] on img "BITSY" at bounding box center [45, 195] width 81 height 80
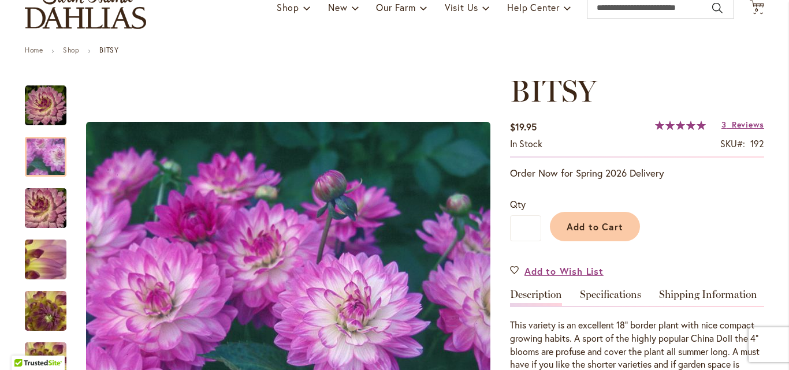
scroll to position [173, 0]
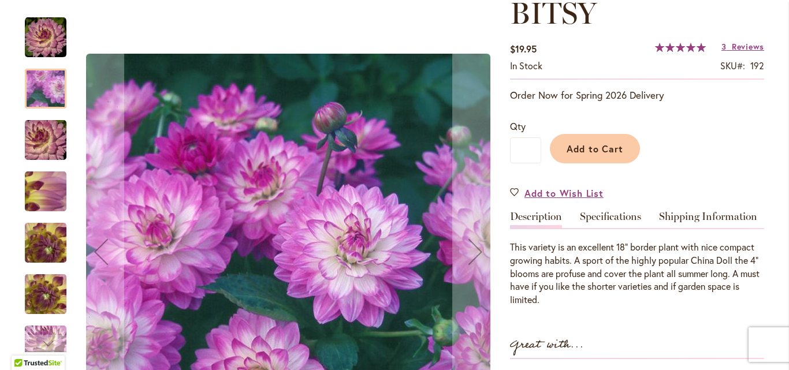
click at [44, 46] on img "BITSY" at bounding box center [46, 38] width 42 height 42
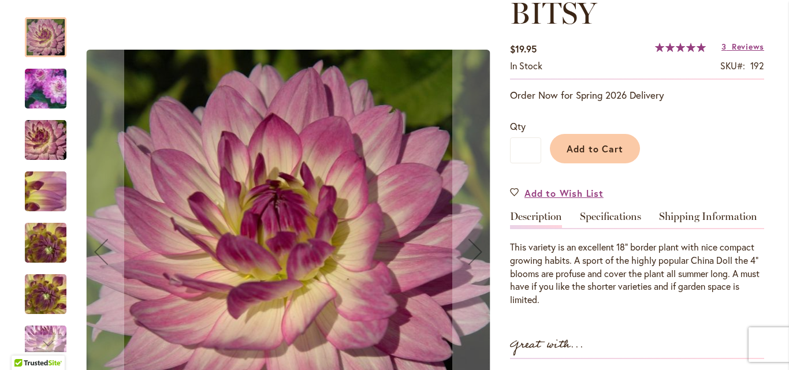
click at [42, 150] on img "BITSY" at bounding box center [45, 140] width 83 height 55
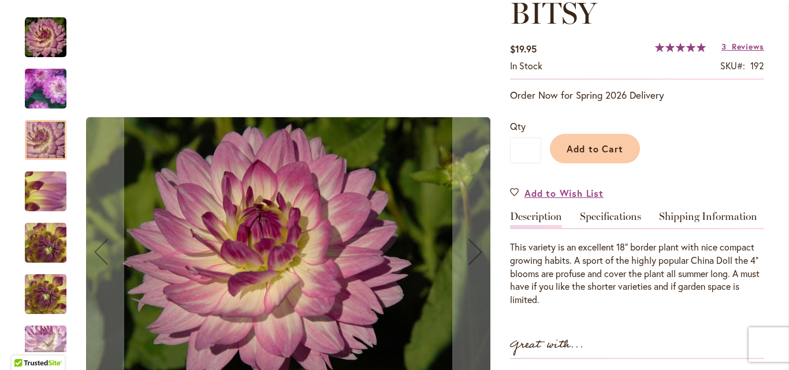
click at [34, 252] on img "BITSY" at bounding box center [45, 243] width 83 height 62
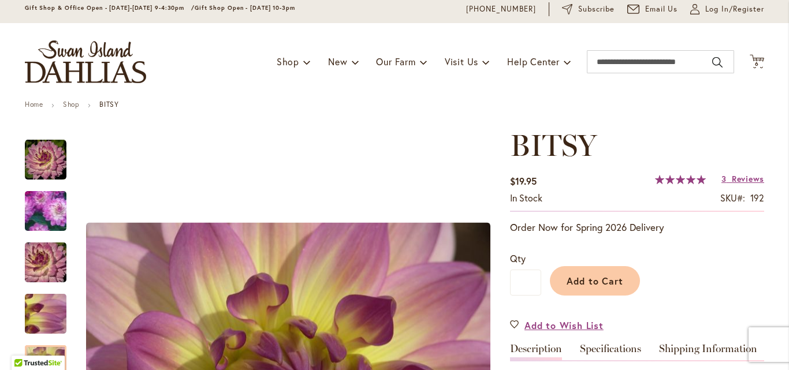
scroll to position [0, 0]
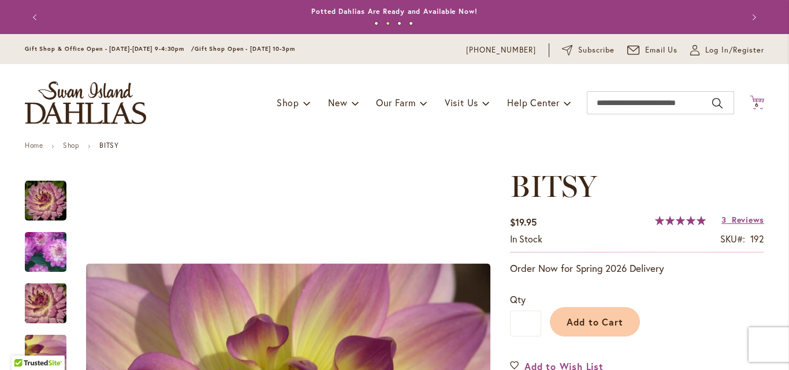
click at [755, 105] on span "6" at bounding box center [757, 105] width 4 height 8
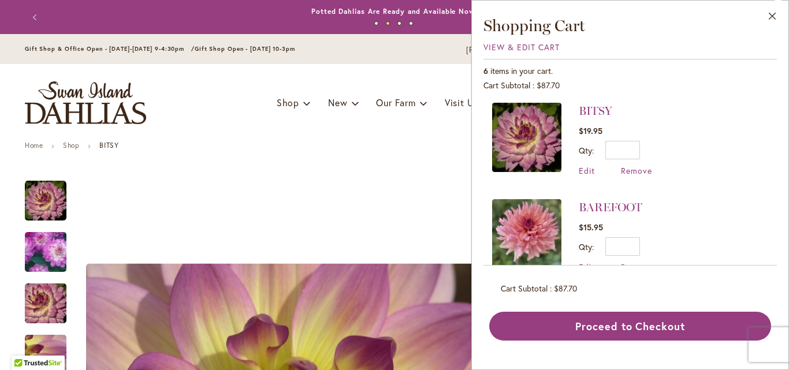
scroll to position [289, 0]
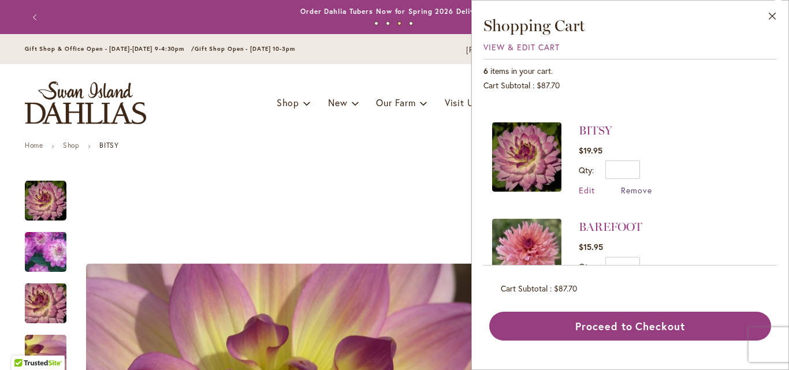
click at [639, 185] on span "Remove" at bounding box center [636, 190] width 31 height 11
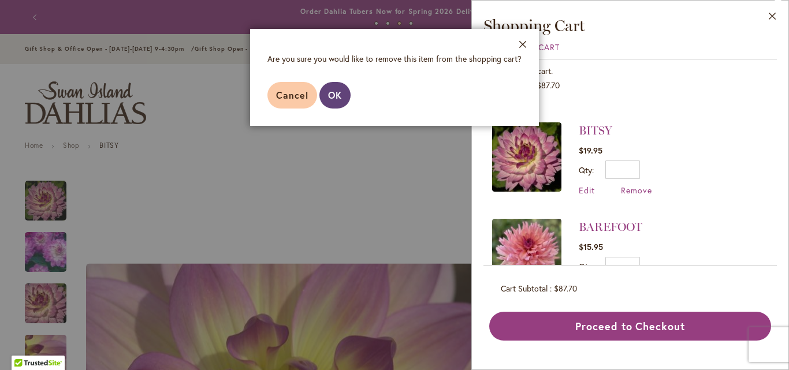
click at [334, 99] on span "OK" at bounding box center [335, 95] width 14 height 12
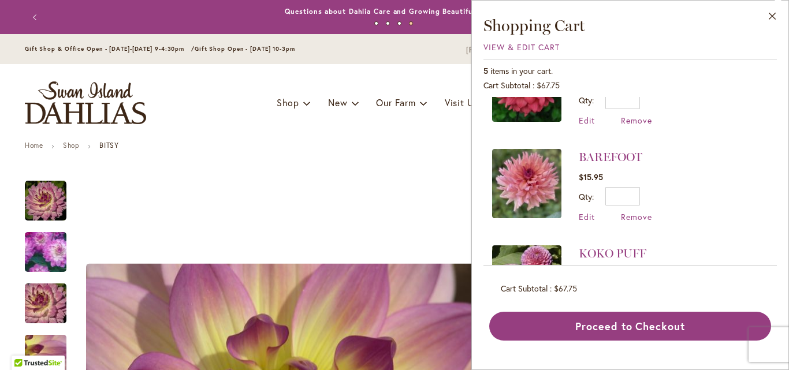
scroll to position [147, 0]
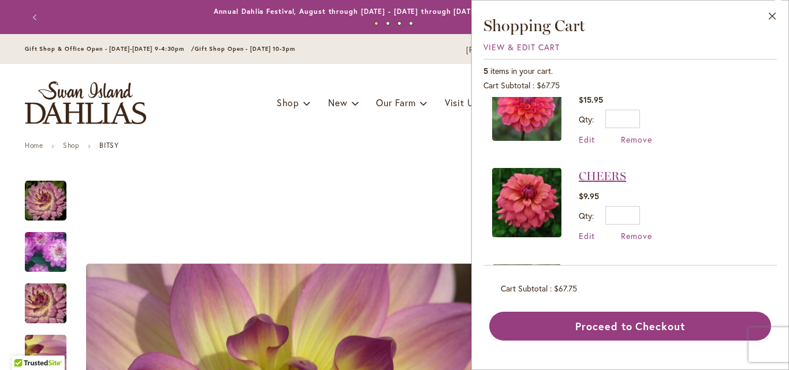
click at [597, 169] on link "CHEERS" at bounding box center [602, 176] width 47 height 14
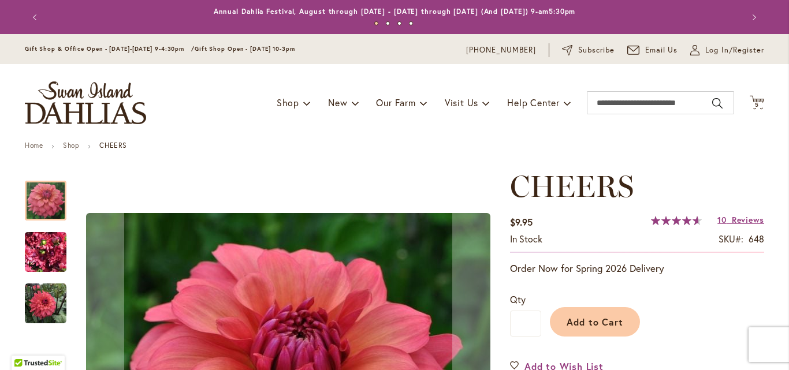
scroll to position [173, 0]
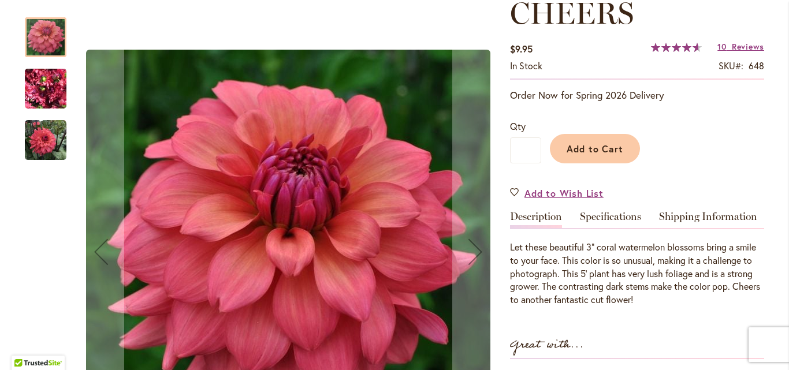
click at [51, 92] on img "CHEERS" at bounding box center [46, 88] width 42 height 55
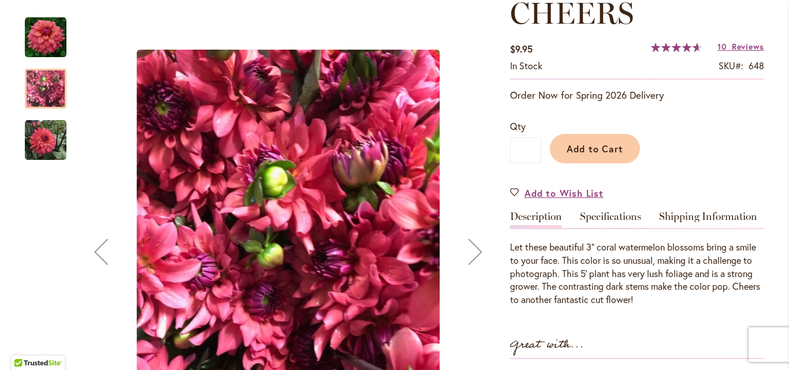
click at [37, 129] on img "CHEERS" at bounding box center [46, 141] width 42 height 42
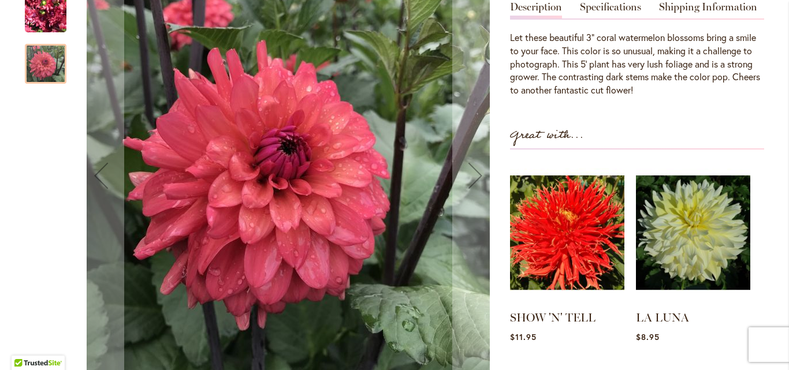
scroll to position [347, 0]
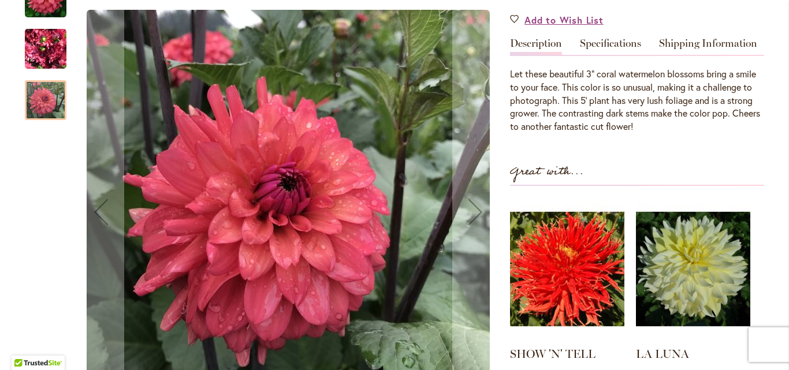
click at [52, 53] on img "CHEERS" at bounding box center [46, 48] width 42 height 55
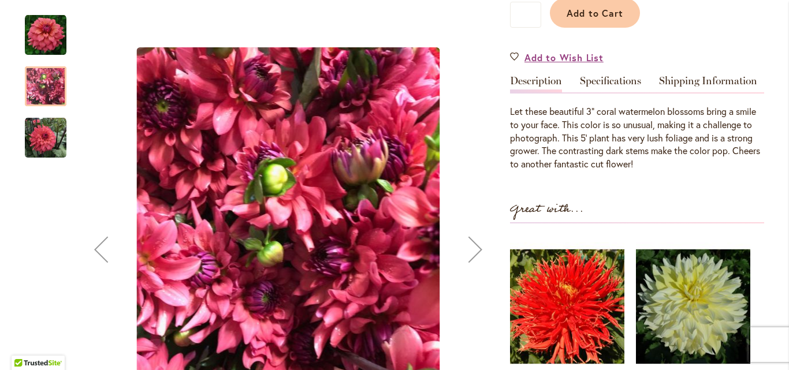
scroll to position [289, 0]
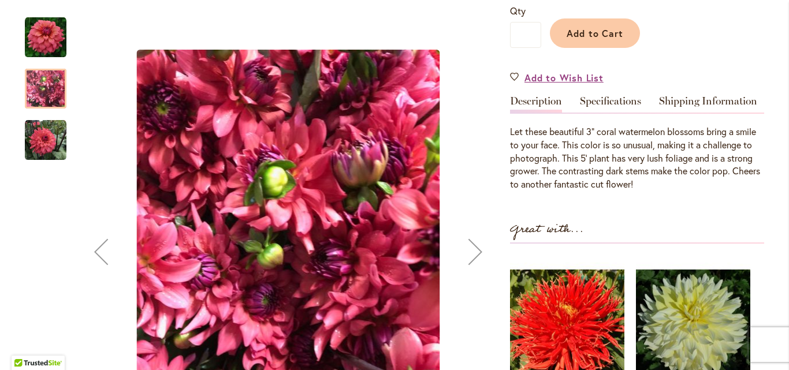
click at [36, 135] on img "CHEERS" at bounding box center [46, 141] width 42 height 42
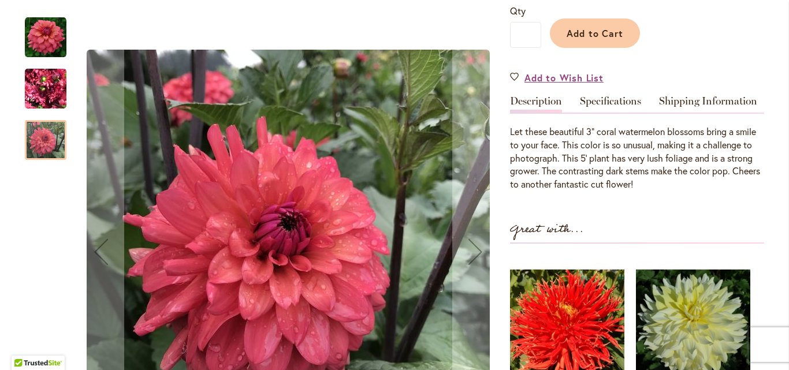
click at [41, 43] on img "CHEERS" at bounding box center [46, 38] width 42 height 42
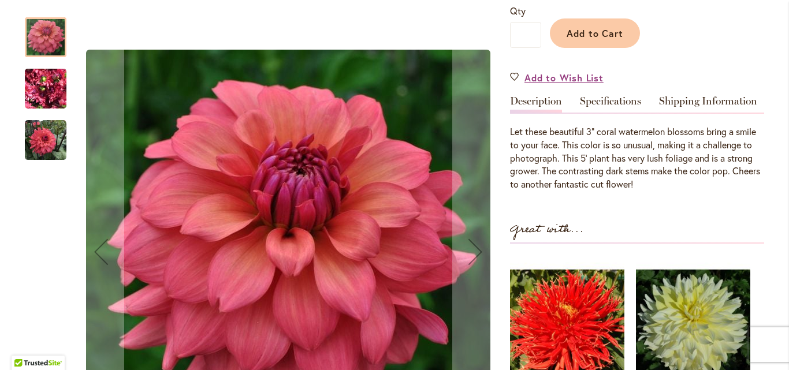
click at [50, 94] on img "CHEERS" at bounding box center [46, 88] width 42 height 55
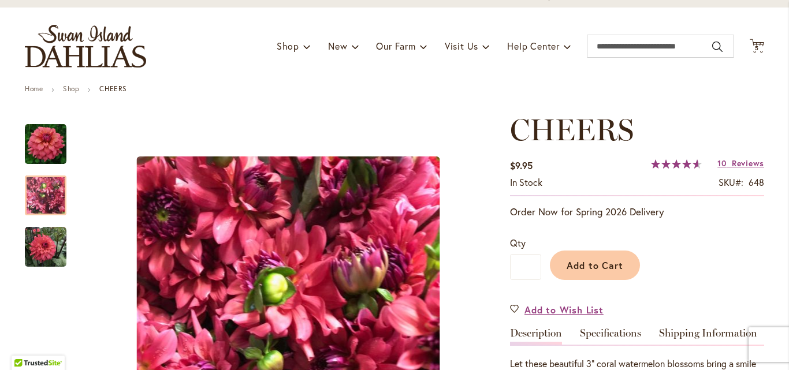
scroll to position [0, 0]
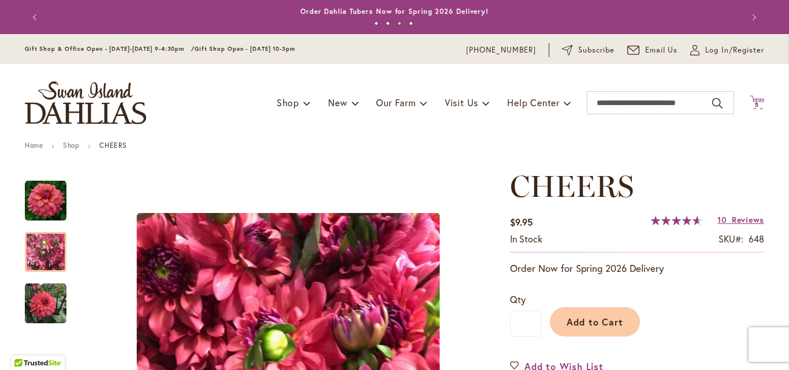
click at [751, 102] on icon "Cart .cls-1 { fill: #231f20; }" at bounding box center [757, 102] width 14 height 14
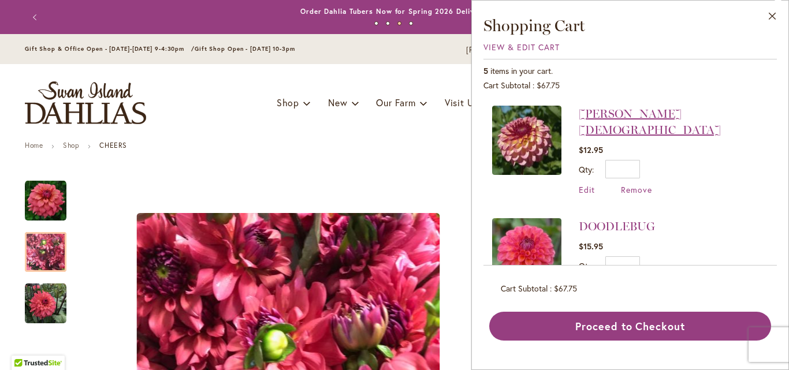
click at [607, 113] on link "[PERSON_NAME][DEMOGRAPHIC_DATA]" at bounding box center [650, 122] width 142 height 30
